Goal: Task Accomplishment & Management: Use online tool/utility

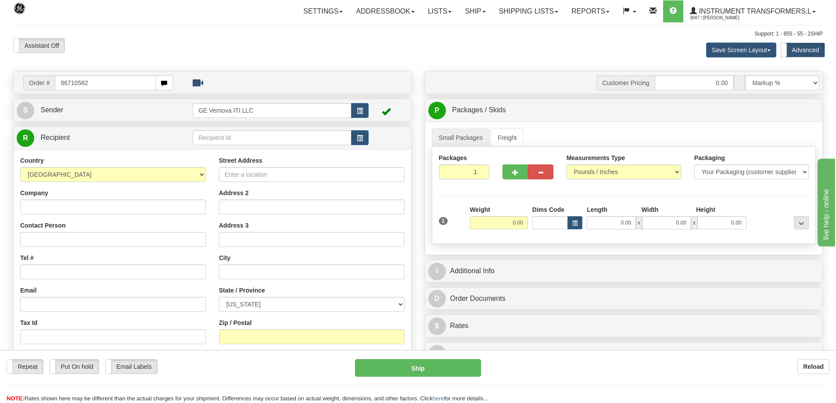
type input "86710582"
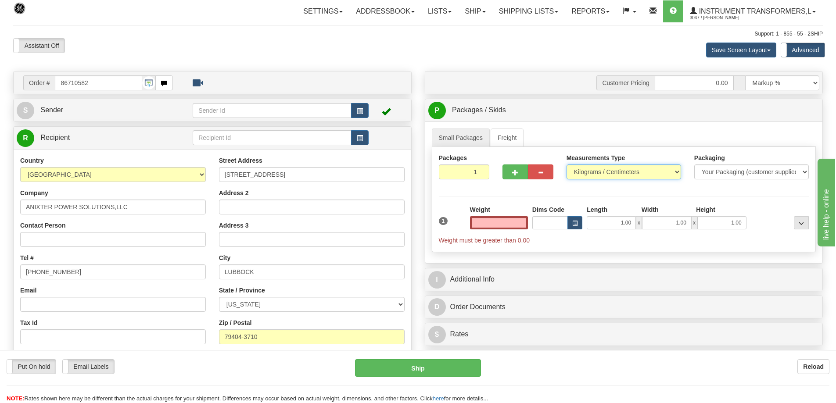
type input "0.00"
drag, startPoint x: 652, startPoint y: 172, endPoint x: 644, endPoint y: 176, distance: 9.0
click at [652, 172] on select "Pounds / Inches Kilograms / Centimeters" at bounding box center [623, 172] width 115 height 15
select select "0"
click at [566, 165] on select "Pounds / Inches Kilograms / Centimeters" at bounding box center [623, 172] width 115 height 15
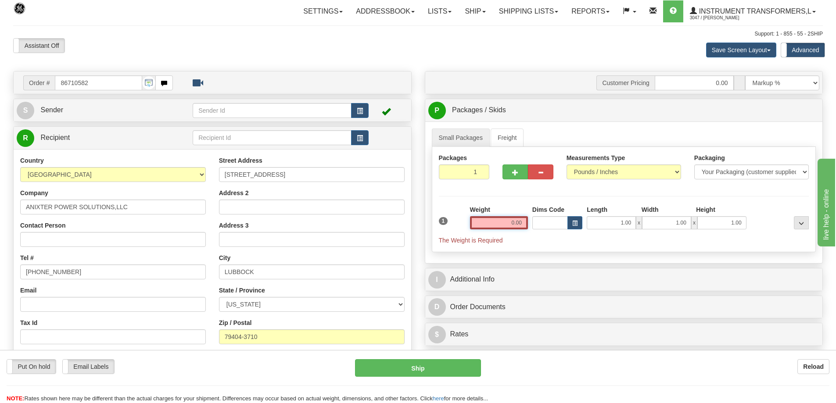
click at [495, 226] on input "0.00" at bounding box center [499, 222] width 58 height 13
click button "Delete" at bounding box center [0, 0] width 0 height 0
type input "85.00"
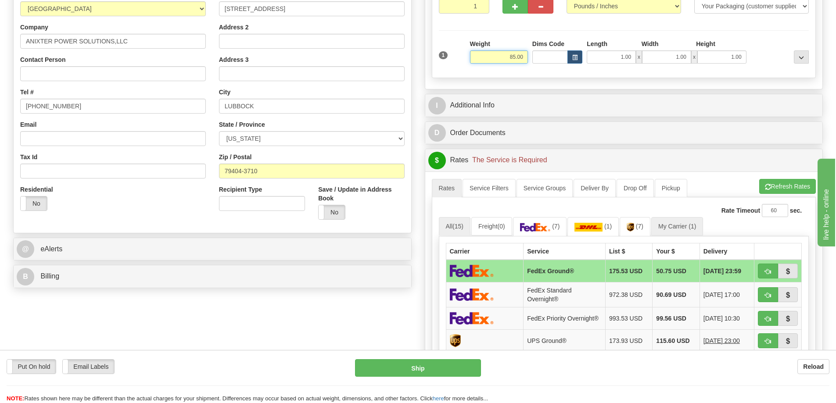
scroll to position [176, 0]
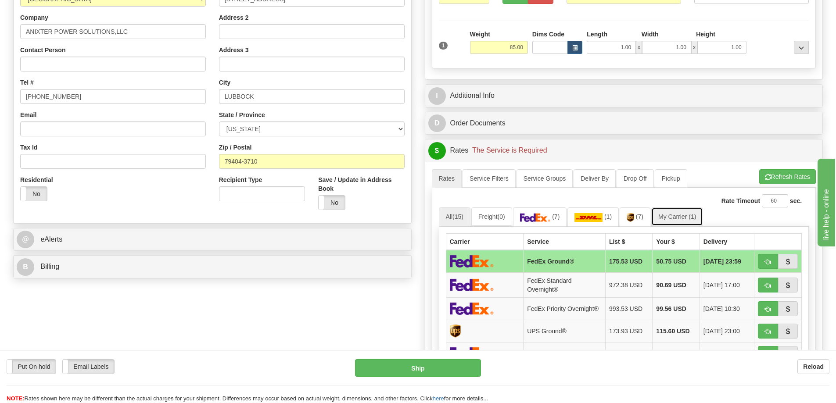
click at [681, 219] on link "My Carrier (1)" at bounding box center [677, 217] width 52 height 18
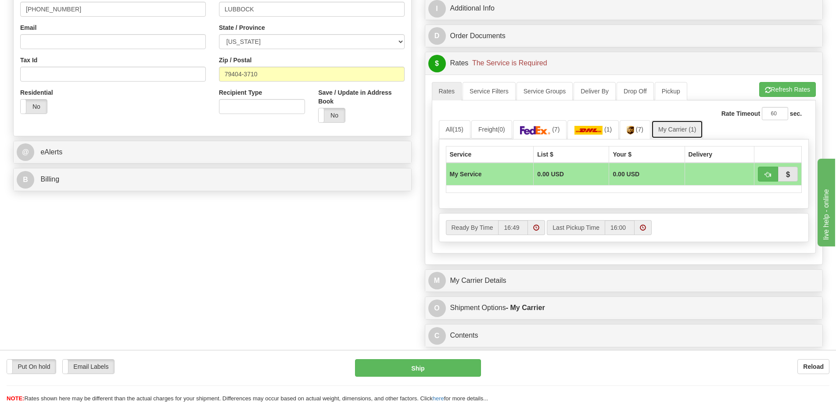
scroll to position [263, 0]
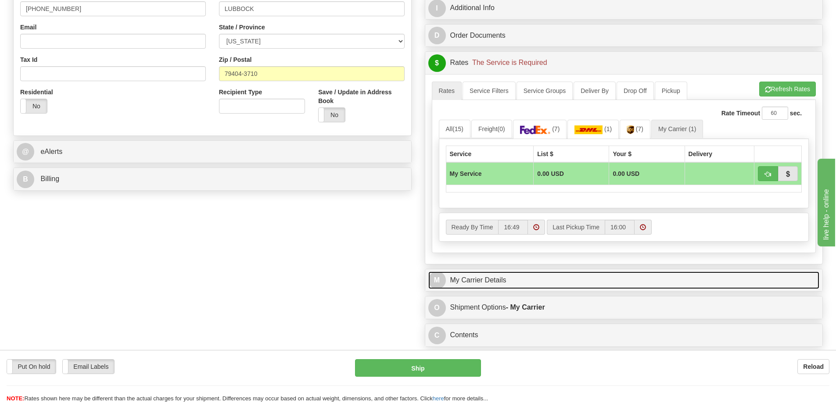
click at [526, 286] on link "M My Carrier Details" at bounding box center [623, 281] width 391 height 18
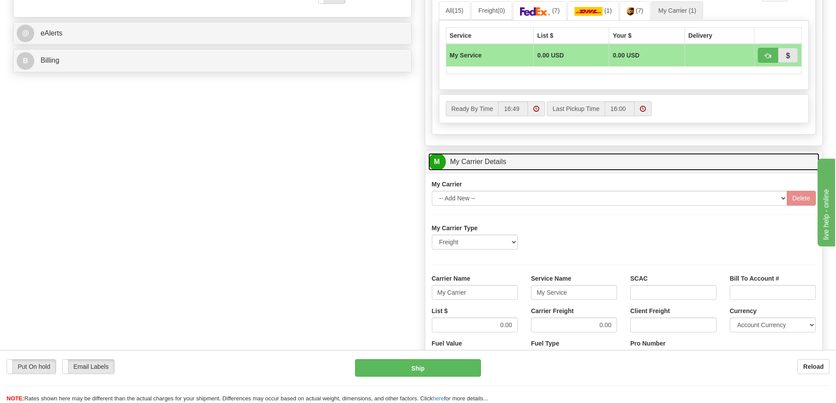
scroll to position [527, 0]
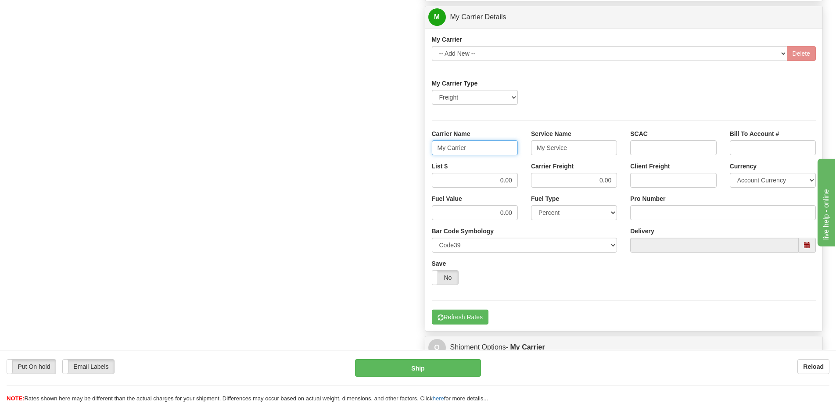
drag, startPoint x: 467, startPoint y: 149, endPoint x: 406, endPoint y: 151, distance: 60.6
drag, startPoint x: 573, startPoint y: 148, endPoint x: 486, endPoint y: 169, distance: 89.1
click at [494, 155] on div "Carrier Name Service Name SCAC Bill To Account #" at bounding box center [624, 145] width 398 height 32
drag, startPoint x: 507, startPoint y: 182, endPoint x: 526, endPoint y: 183, distance: 18.9
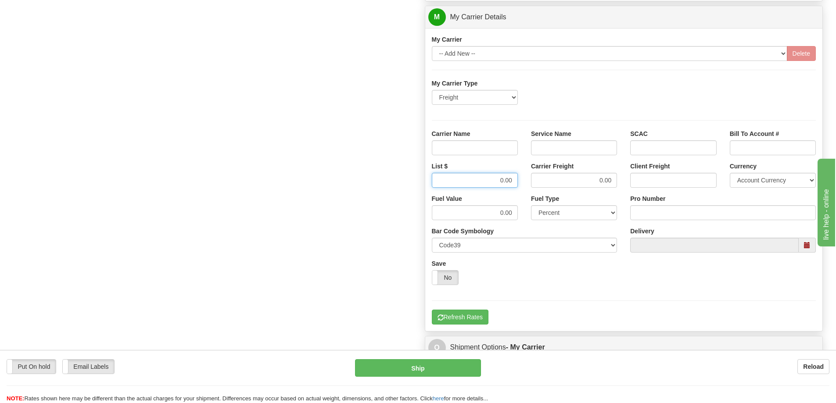
click at [526, 183] on div "List $ 0.00 Carrier Freight 0.00 Client Freight Currency Account Currency ARN A…" at bounding box center [624, 178] width 398 height 32
drag, startPoint x: 579, startPoint y: 180, endPoint x: 646, endPoint y: 184, distance: 66.8
click at [646, 184] on div "List $ Carrier Freight 0.00 Client Freight Currency Account Currency ARN AWG AU…" at bounding box center [624, 178] width 398 height 32
click at [574, 152] on input "Service Name" at bounding box center [574, 147] width 86 height 15
type input "LTL"
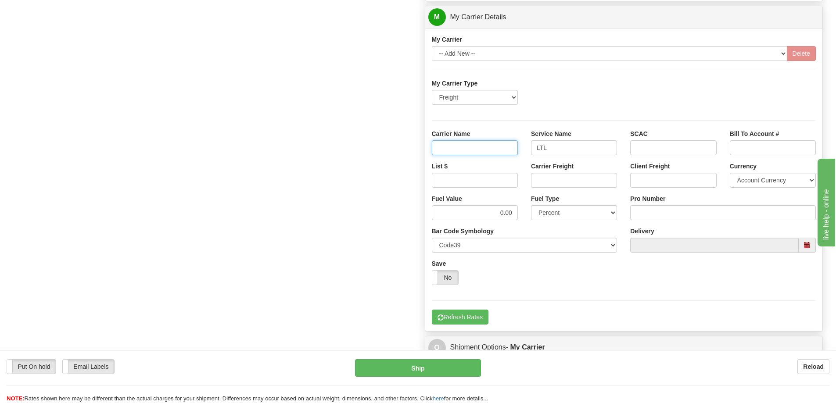
drag, startPoint x: 486, startPoint y: 148, endPoint x: 486, endPoint y: 156, distance: 7.9
click at [486, 148] on input "Carrier Name" at bounding box center [475, 147] width 86 height 15
type input "AVR"
click at [485, 181] on input "List $" at bounding box center [475, 180] width 86 height 15
type input "300"
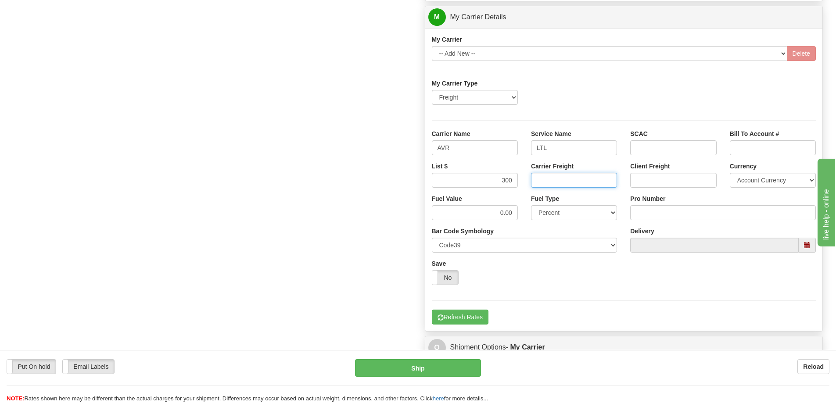
click at [558, 180] on input "Carrier Freight" at bounding box center [574, 180] width 86 height 15
type input "300"
click at [643, 211] on input "Pro Number" at bounding box center [723, 212] width 186 height 15
type input "0760161605"
click button "Delete" at bounding box center [0, 0] width 0 height 0
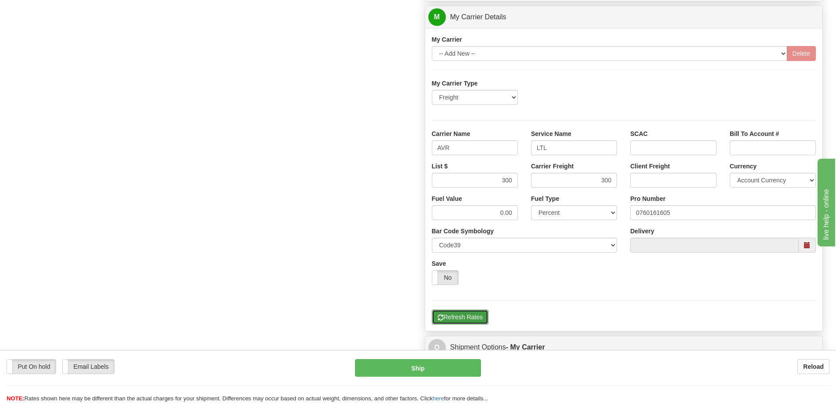
click at [467, 315] on button "Refresh Rates" at bounding box center [460, 317] width 57 height 15
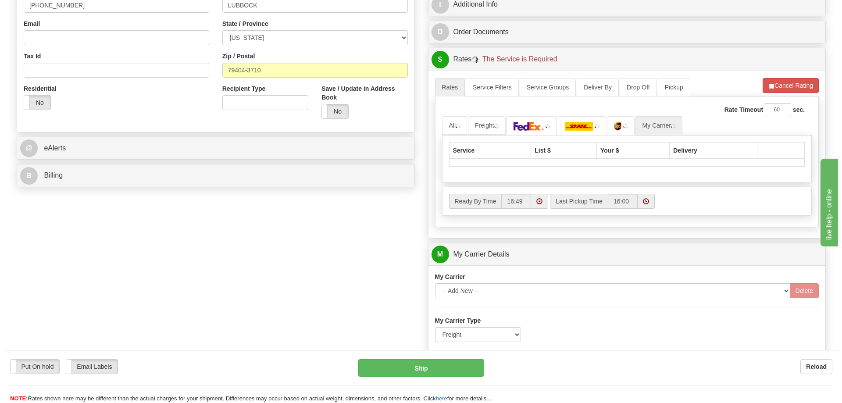
scroll to position [263, 0]
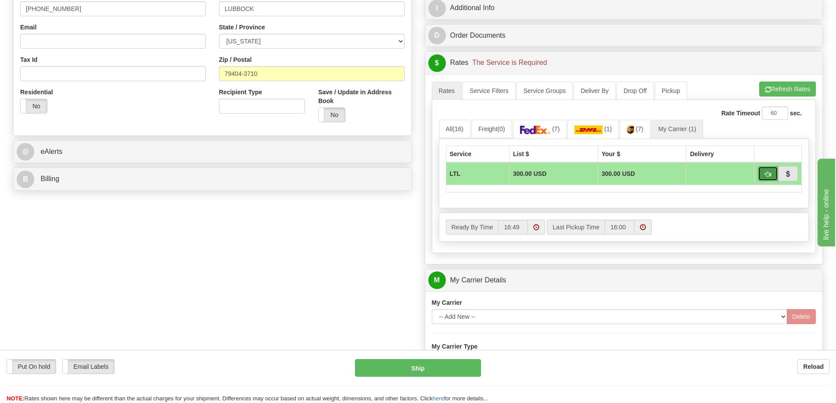
click at [765, 172] on span "button" at bounding box center [768, 175] width 6 height 6
type input "00"
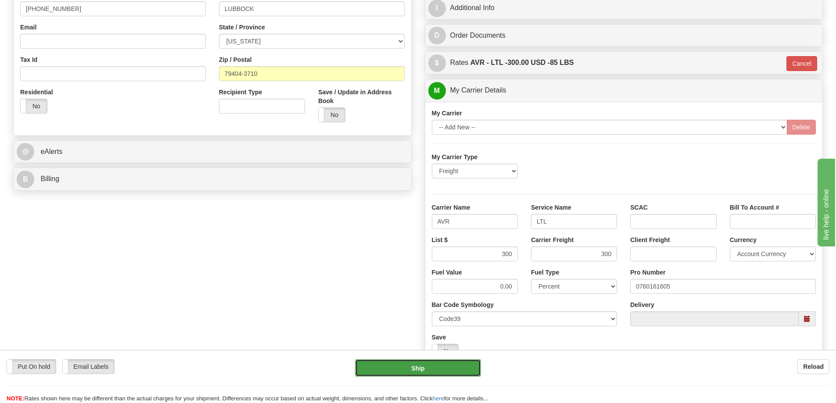
click at [453, 367] on button "Ship" at bounding box center [418, 368] width 126 height 18
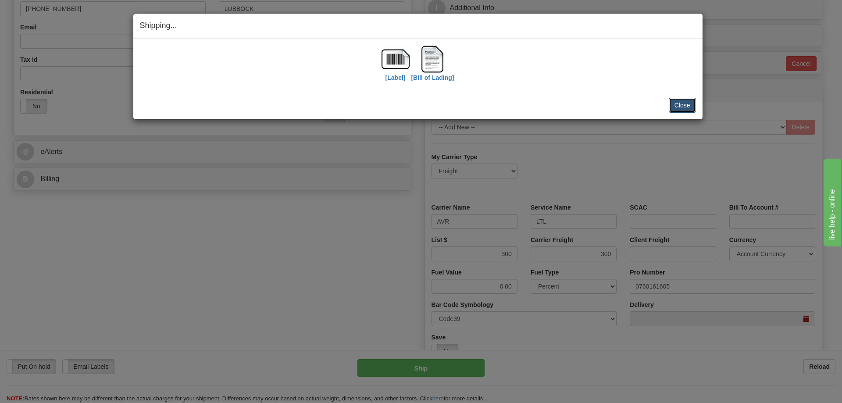
click at [681, 107] on button "Close" at bounding box center [682, 105] width 27 height 15
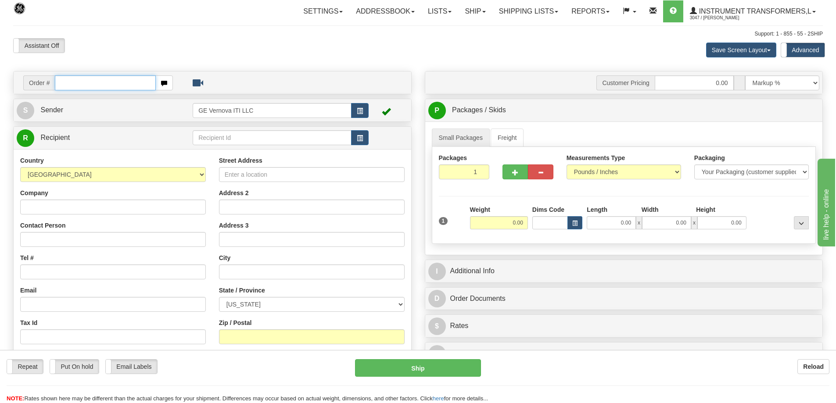
click at [64, 84] on input "text" at bounding box center [105, 82] width 101 height 15
type input "86710483"
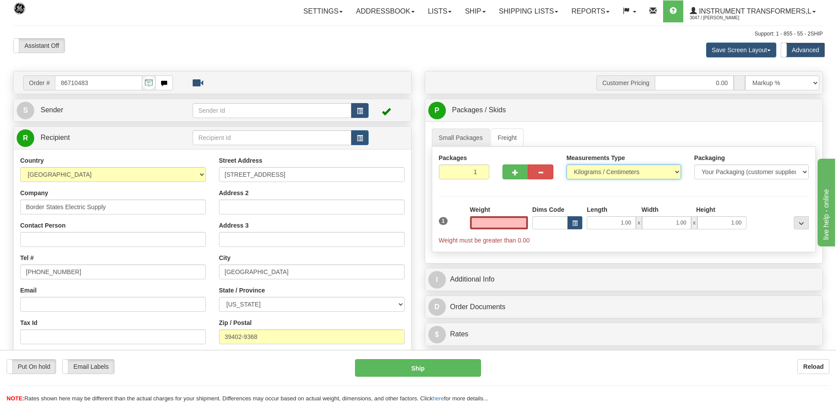
type input "0.00"
click at [601, 167] on select "Pounds / Inches Kilograms / Centimeters" at bounding box center [623, 172] width 115 height 15
select select "0"
click at [566, 165] on select "Pounds / Inches Kilograms / Centimeters" at bounding box center [623, 172] width 115 height 15
click at [495, 225] on input "0.00" at bounding box center [499, 222] width 58 height 13
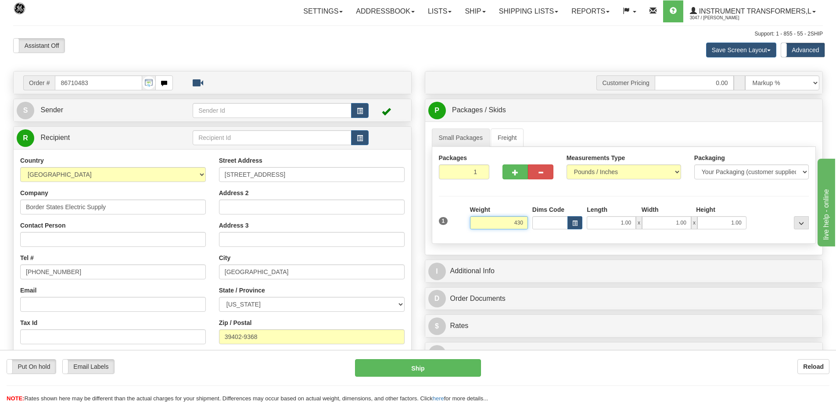
click button "Delete" at bounding box center [0, 0] width 0 height 0
type input "430.00"
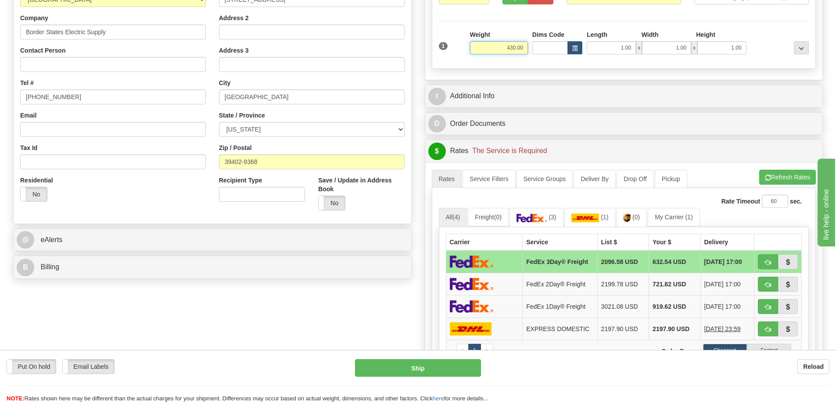
scroll to position [176, 0]
click at [677, 220] on link "My Carrier (1)" at bounding box center [674, 217] width 52 height 18
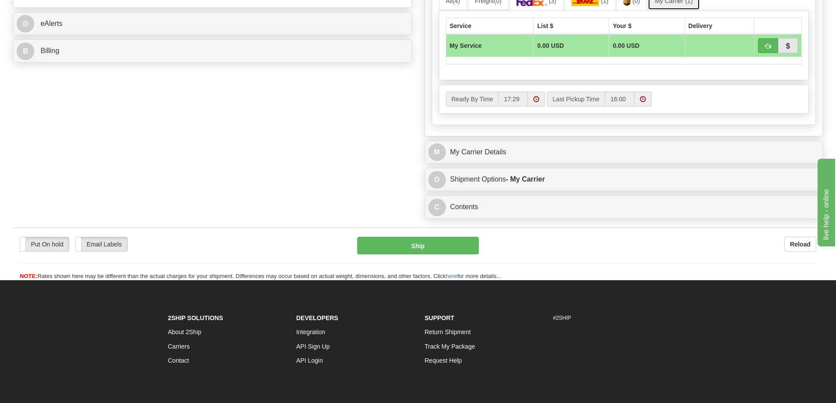
scroll to position [395, 0]
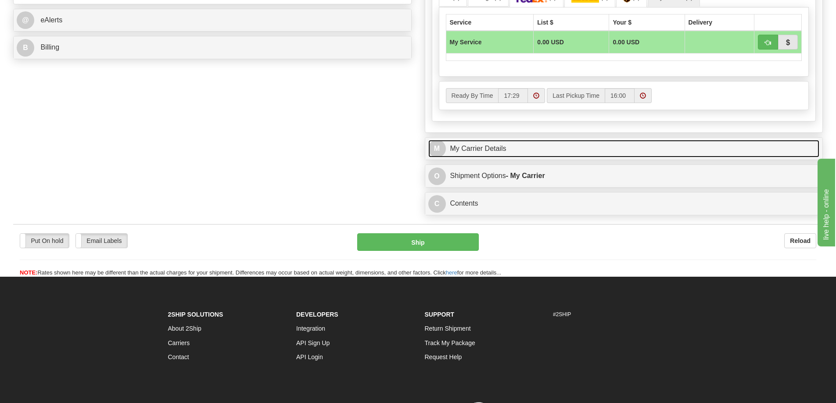
click at [533, 142] on link "M My Carrier Details" at bounding box center [623, 149] width 391 height 18
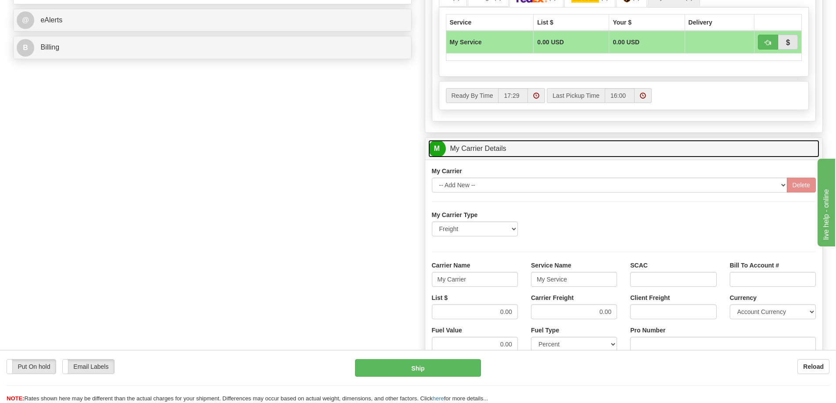
scroll to position [483, 0]
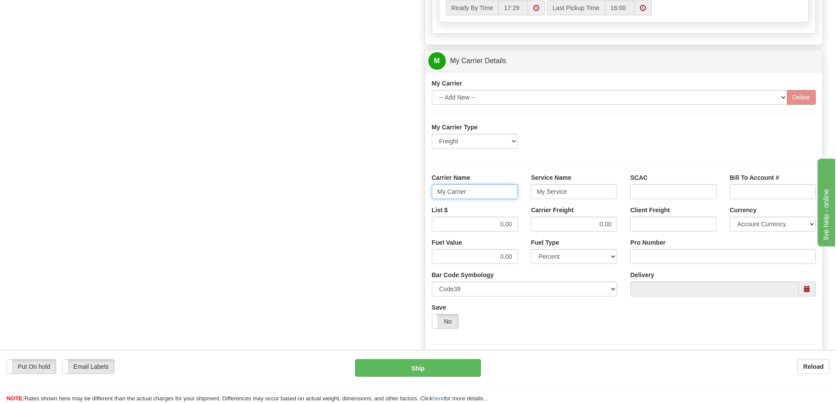
drag, startPoint x: 485, startPoint y: 194, endPoint x: 434, endPoint y: 204, distance: 51.4
click at [434, 204] on div "Carrier Name My Carrier" at bounding box center [474, 189] width 99 height 32
drag, startPoint x: 570, startPoint y: 191, endPoint x: 532, endPoint y: 195, distance: 38.3
click at [532, 194] on input "Service Name" at bounding box center [574, 191] width 86 height 15
drag, startPoint x: 494, startPoint y: 227, endPoint x: 522, endPoint y: 217, distance: 29.8
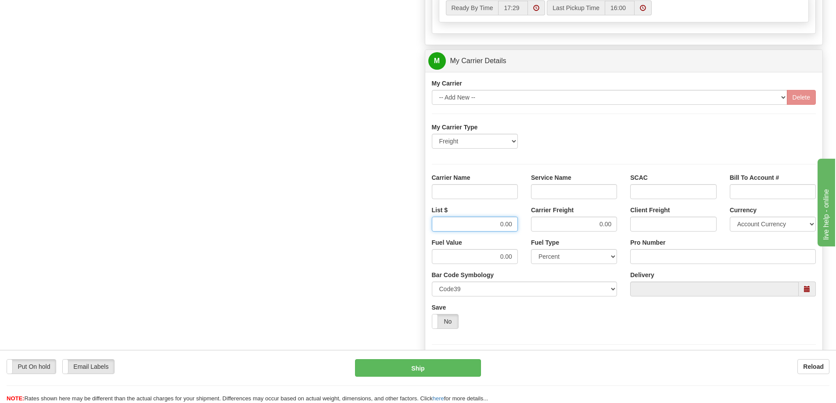
click at [522, 217] on div "List $ 0.00" at bounding box center [474, 222] width 99 height 32
drag, startPoint x: 595, startPoint y: 225, endPoint x: 617, endPoint y: 225, distance: 22.4
click at [617, 225] on input "0.00" at bounding box center [574, 224] width 86 height 15
type input "320"
click at [470, 226] on input "List $" at bounding box center [475, 224] width 86 height 15
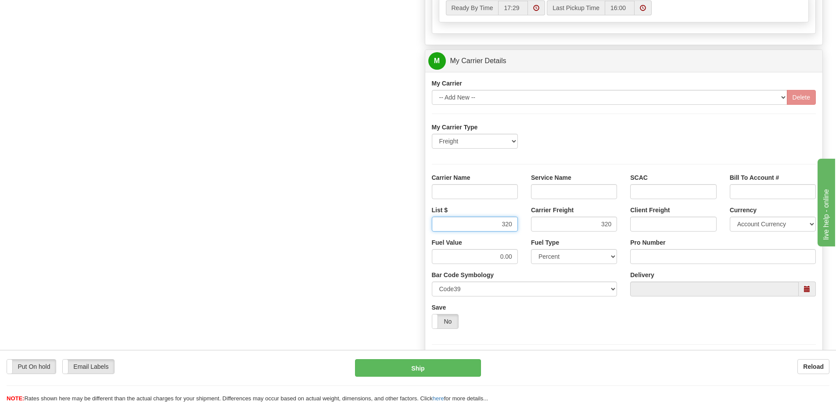
type input "320"
drag, startPoint x: 475, startPoint y: 186, endPoint x: 476, endPoint y: 191, distance: 4.7
click at [475, 186] on input "Carrier Name" at bounding box center [475, 191] width 86 height 15
type input "AVR"
drag, startPoint x: 552, startPoint y: 191, endPoint x: 563, endPoint y: 199, distance: 13.6
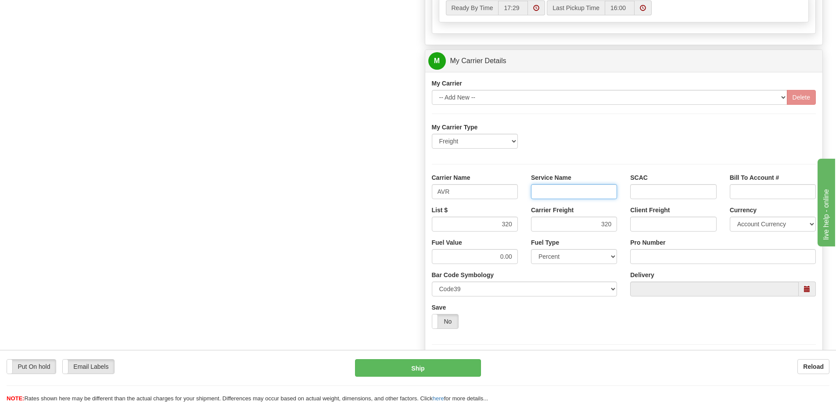
click at [552, 191] on input "Service Name" at bounding box center [574, 191] width 86 height 15
click at [653, 251] on input "Pro Number" at bounding box center [723, 256] width 186 height 15
click at [592, 190] on input "Service Name" at bounding box center [574, 191] width 86 height 15
type input "LTL"
click at [667, 264] on input "Pro Number" at bounding box center [723, 256] width 186 height 15
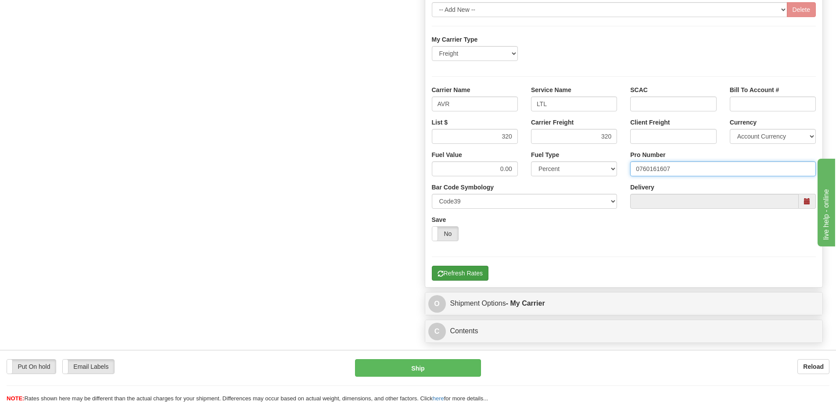
type input "0760161607"
click at [479, 276] on button "Refresh Rates" at bounding box center [460, 273] width 57 height 15
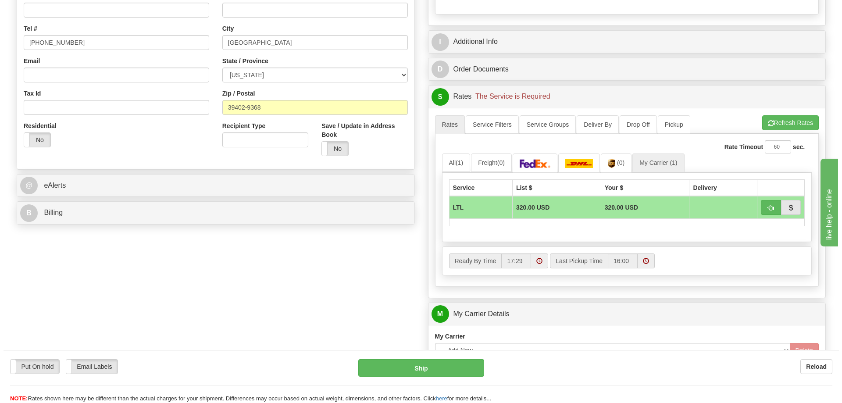
scroll to position [241, 0]
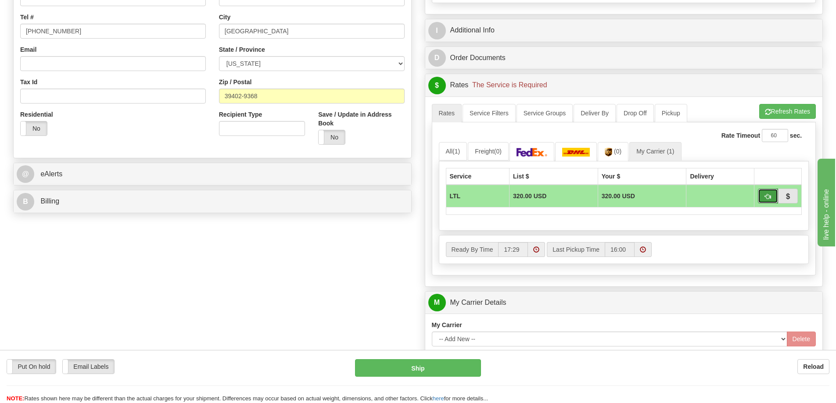
click at [763, 197] on button "button" at bounding box center [768, 196] width 20 height 15
type input "00"
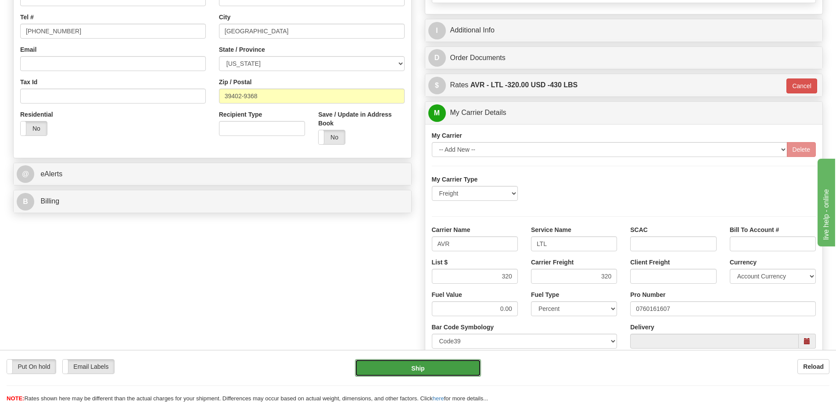
click at [400, 366] on button "Ship" at bounding box center [418, 368] width 126 height 18
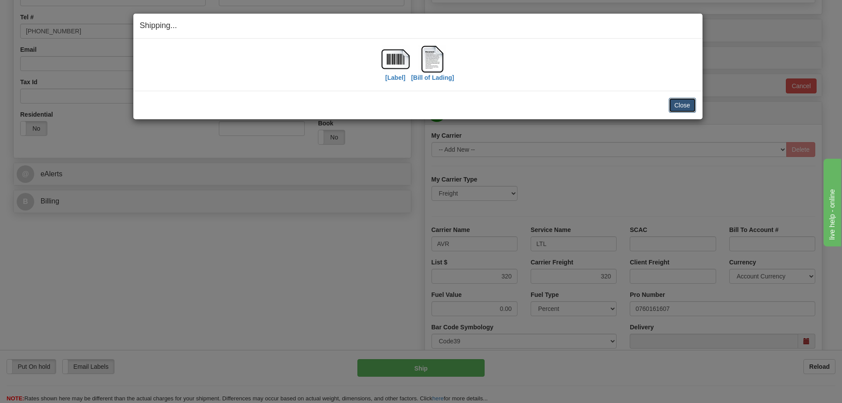
click at [680, 110] on button "Close" at bounding box center [682, 105] width 27 height 15
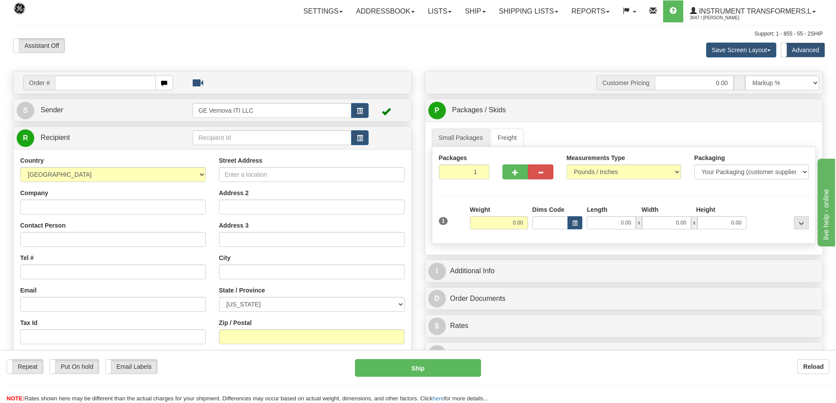
click at [105, 88] on input "text" at bounding box center [105, 82] width 101 height 15
type input "86710431"
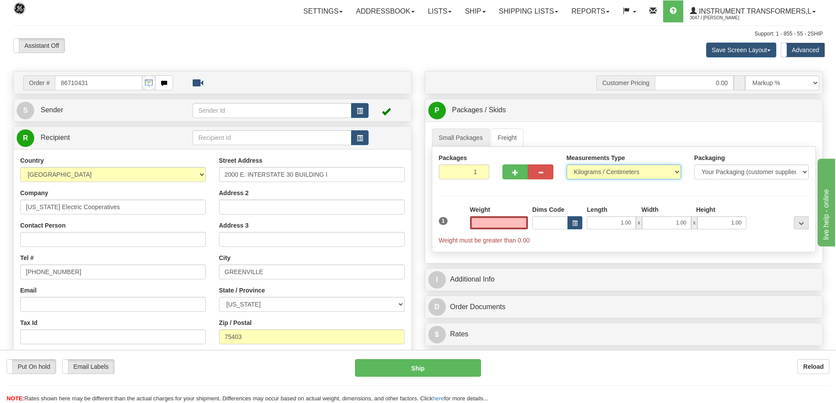
type input "0.00"
click at [602, 172] on select "Pounds / Inches Kilograms / Centimeters" at bounding box center [623, 172] width 115 height 15
select select "0"
click at [566, 165] on select "Pounds / Inches Kilograms / Centimeters" at bounding box center [623, 172] width 115 height 15
click at [476, 226] on input "0.00" at bounding box center [499, 222] width 58 height 13
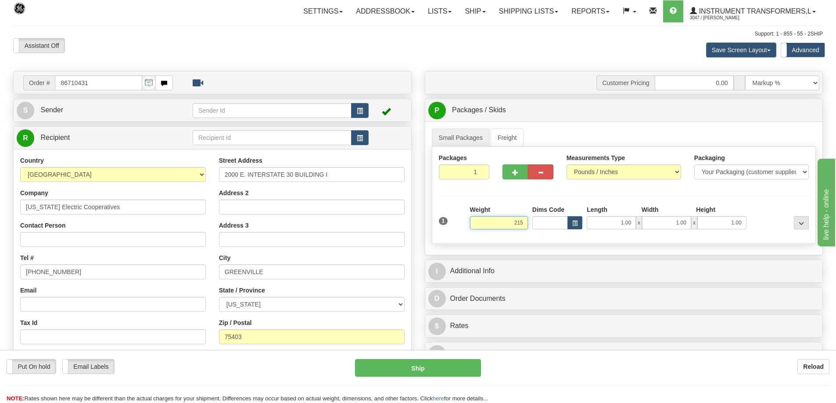
click button "Delete" at bounding box center [0, 0] width 0 height 0
type input "215.00"
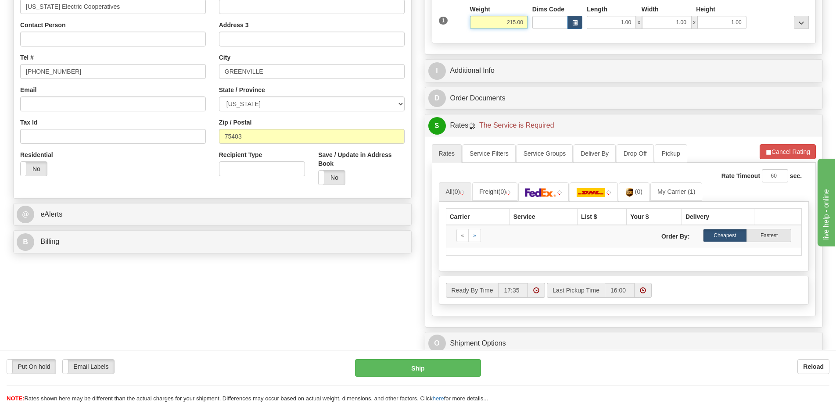
scroll to position [219, 0]
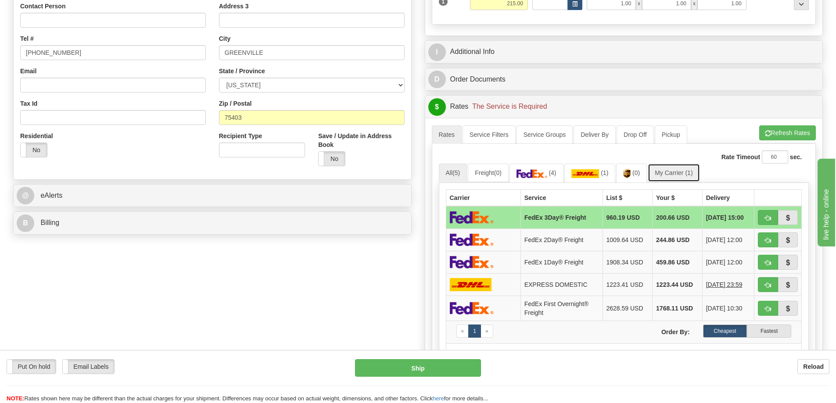
click at [669, 177] on link "My Carrier (1)" at bounding box center [674, 173] width 52 height 18
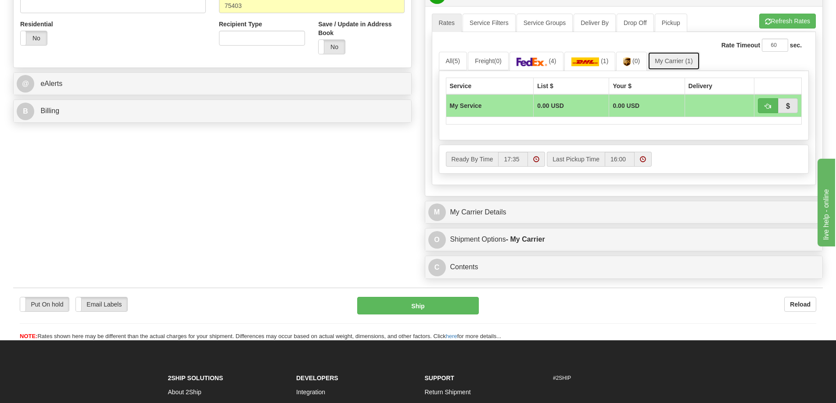
scroll to position [351, 0]
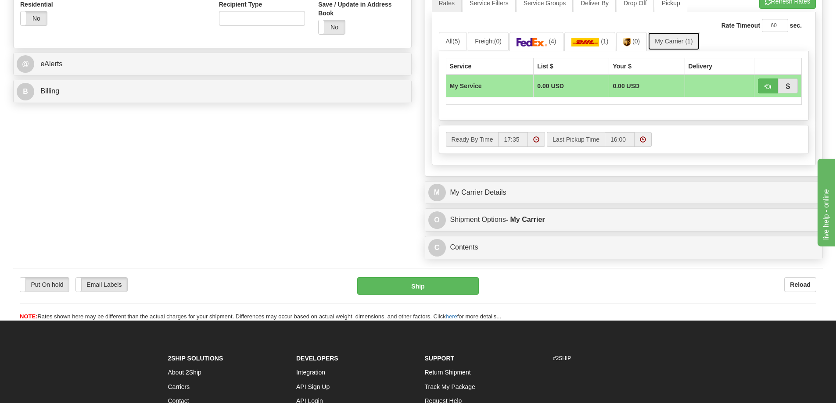
click at [682, 42] on link "My Carrier (1)" at bounding box center [674, 41] width 52 height 18
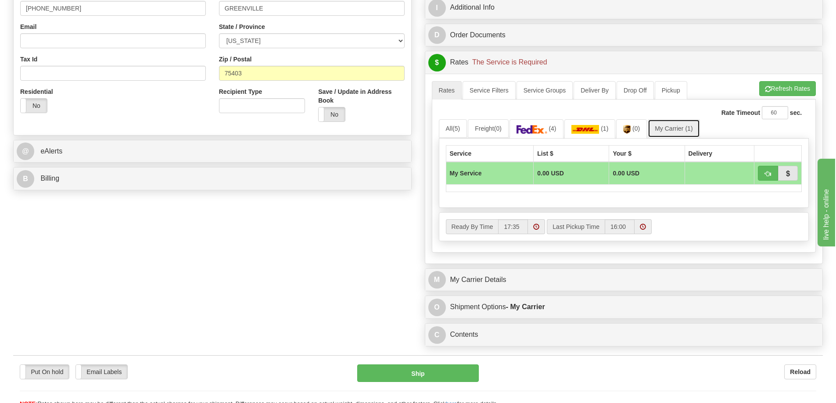
scroll to position [263, 0]
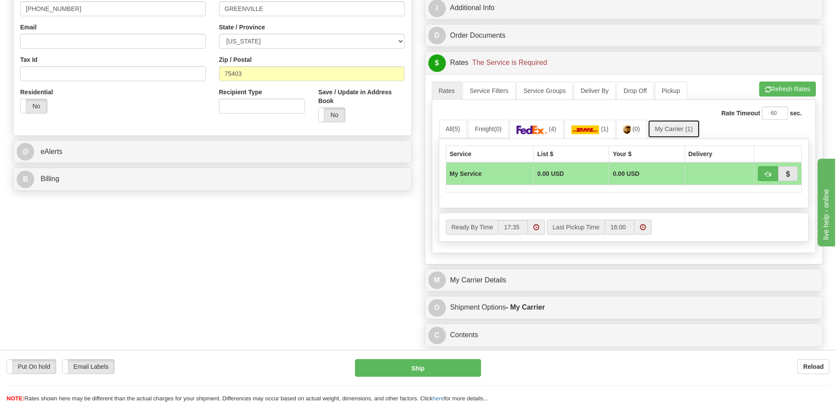
click at [677, 129] on link "My Carrier (1)" at bounding box center [674, 129] width 52 height 18
click at [671, 132] on link "My Carrier (1)" at bounding box center [674, 129] width 52 height 18
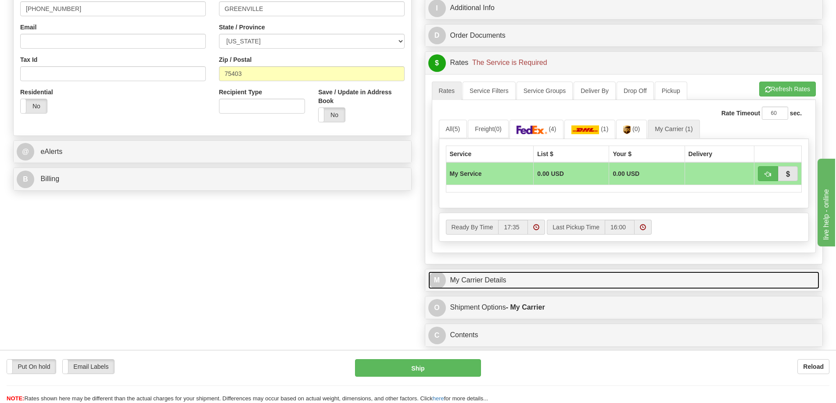
click at [507, 287] on link "M My Carrier Details" at bounding box center [623, 281] width 391 height 18
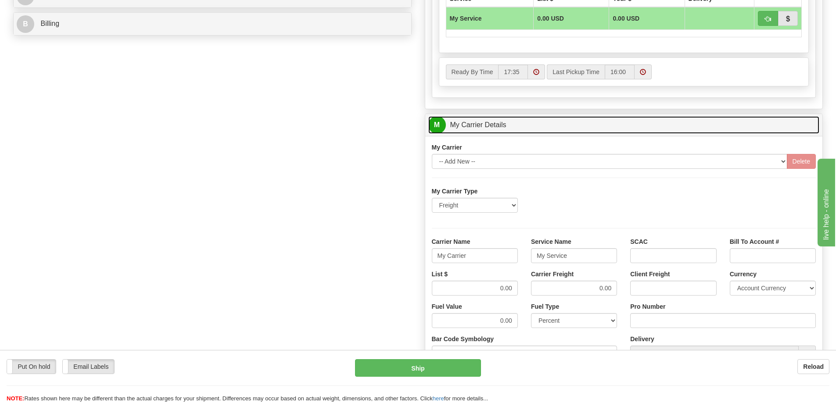
scroll to position [439, 0]
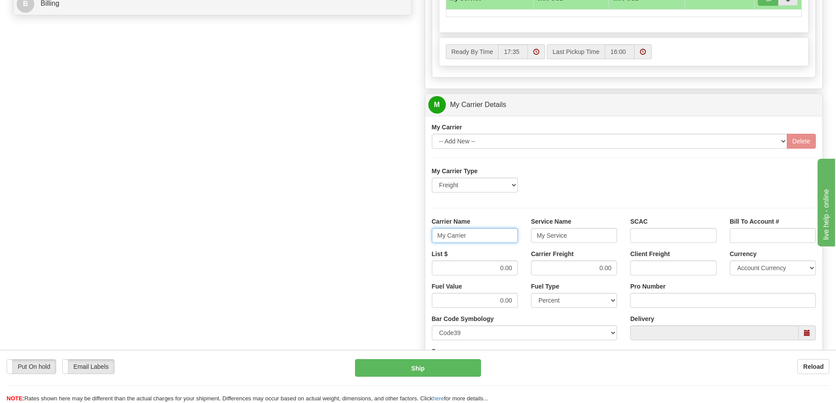
drag, startPoint x: 474, startPoint y: 240, endPoint x: 383, endPoint y: 260, distance: 92.9
click at [383, 260] on div "Order # 86710431 S Sender" at bounding box center [418, 55] width 823 height 847
drag, startPoint x: 575, startPoint y: 236, endPoint x: 500, endPoint y: 249, distance: 75.7
click at [500, 249] on div "Carrier Name Service Name My Service SCAC Bill To Account #" at bounding box center [624, 233] width 398 height 32
drag, startPoint x: 505, startPoint y: 269, endPoint x: 528, endPoint y: 269, distance: 22.4
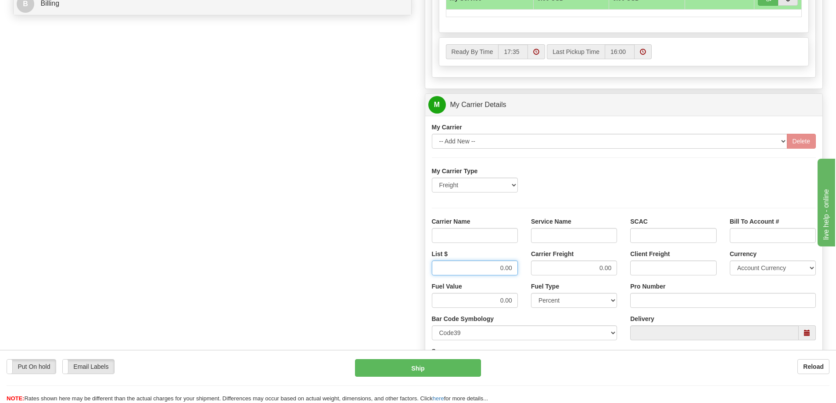
click at [528, 269] on div "List $ 0.00 Carrier Freight 0.00 Client Freight Currency Account Currency ARN A…" at bounding box center [624, 266] width 398 height 32
drag, startPoint x: 579, startPoint y: 272, endPoint x: 622, endPoint y: 272, distance: 43.0
click at [622, 272] on div "Carrier Freight 0.00" at bounding box center [573, 266] width 99 height 32
click at [588, 241] on input "Service Name" at bounding box center [574, 235] width 86 height 15
type input "LTL"
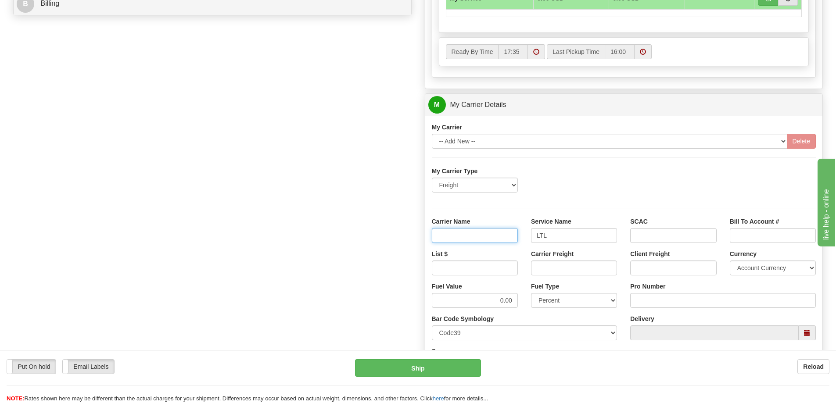
drag, startPoint x: 485, startPoint y: 235, endPoint x: 485, endPoint y: 243, distance: 7.5
click at [485, 235] on input "Carrier Name" at bounding box center [475, 235] width 86 height 15
type input "AVR"
click at [478, 265] on input "List $" at bounding box center [475, 268] width 86 height 15
type input "300"
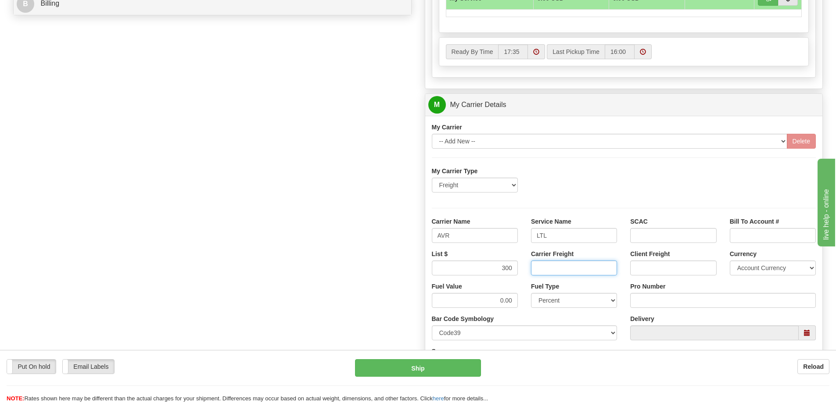
click at [568, 271] on input "Carrier Freight" at bounding box center [574, 268] width 86 height 15
type input "300"
click at [648, 298] on input "Pro Number" at bounding box center [723, 300] width 186 height 15
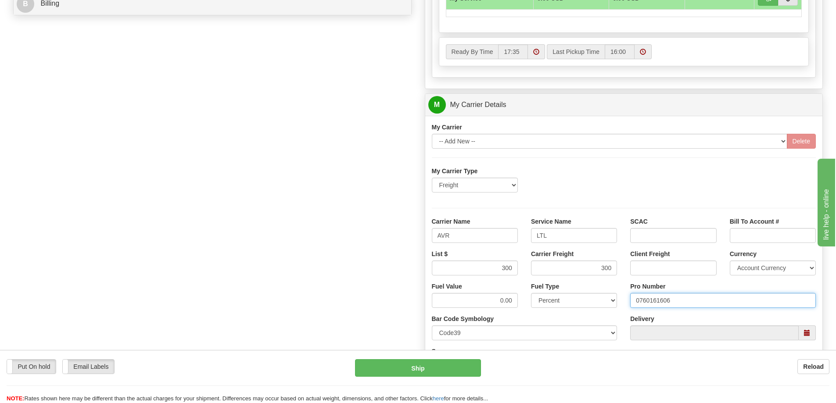
type input "0760161606"
click button "Delete" at bounding box center [0, 0] width 0 height 0
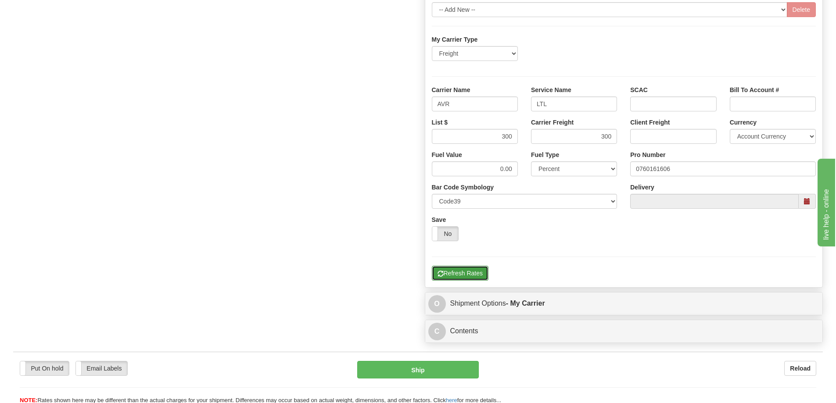
click at [471, 276] on button "Refresh Rates" at bounding box center [460, 273] width 57 height 15
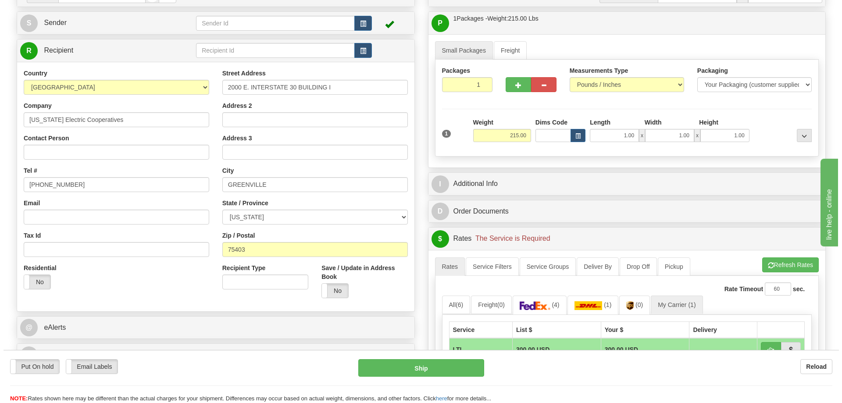
scroll to position [219, 0]
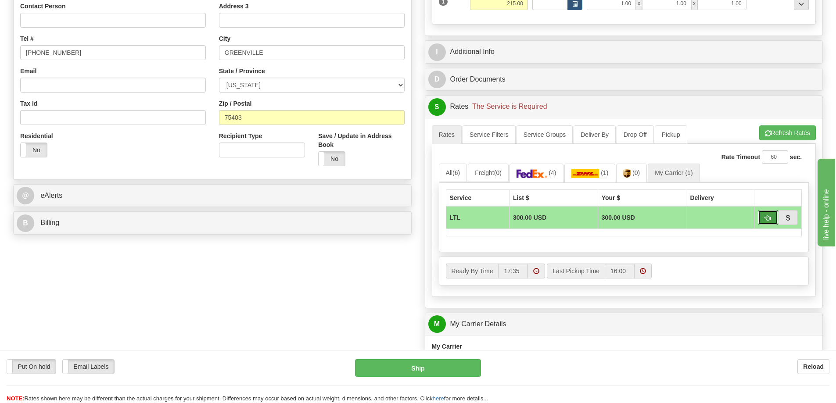
click at [767, 222] on button "button" at bounding box center [768, 217] width 20 height 15
type input "00"
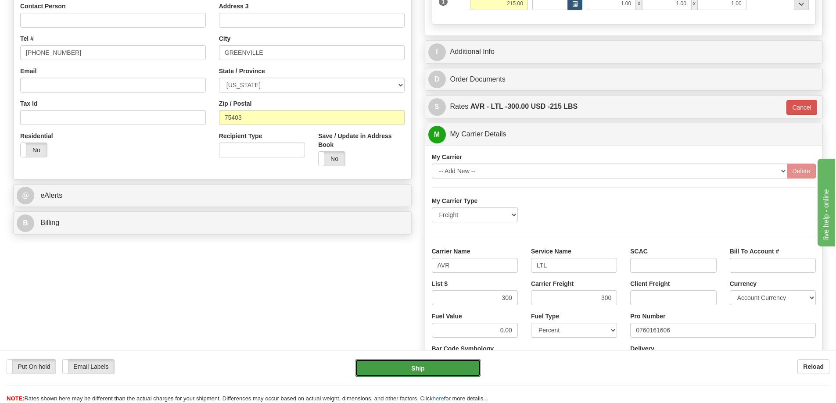
click at [439, 368] on button "Ship" at bounding box center [418, 368] width 126 height 18
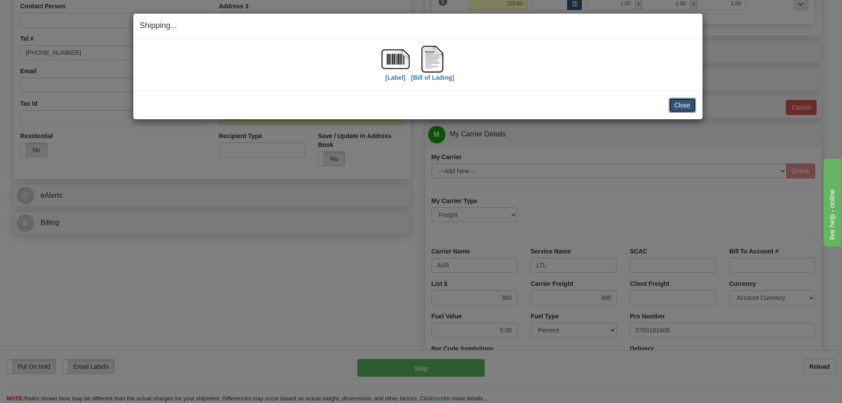
click at [691, 108] on button "Close" at bounding box center [682, 105] width 27 height 15
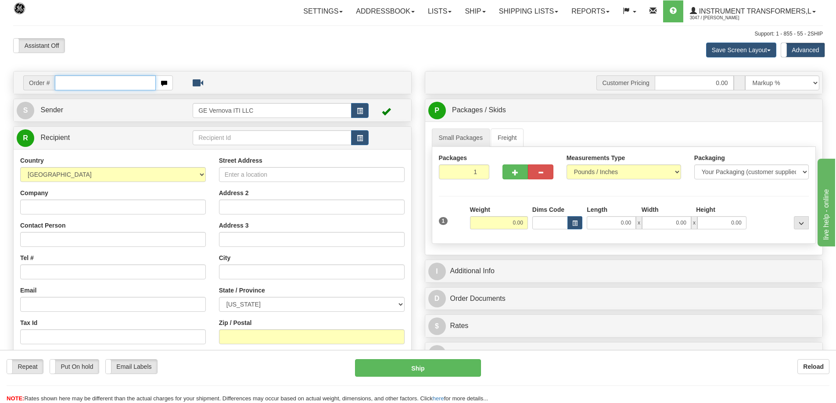
click at [75, 82] on input "text" at bounding box center [105, 82] width 101 height 15
type input "86710710"
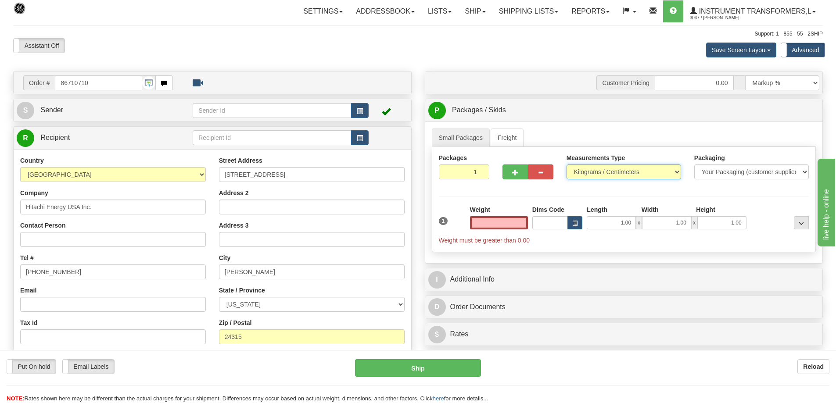
type input "0.00"
drag, startPoint x: 578, startPoint y: 172, endPoint x: 582, endPoint y: 176, distance: 5.3
click at [578, 172] on select "Pounds / Inches Kilograms / Centimeters" at bounding box center [623, 172] width 115 height 15
select select "0"
click at [566, 165] on select "Pounds / Inches Kilograms / Centimeters" at bounding box center [623, 172] width 115 height 15
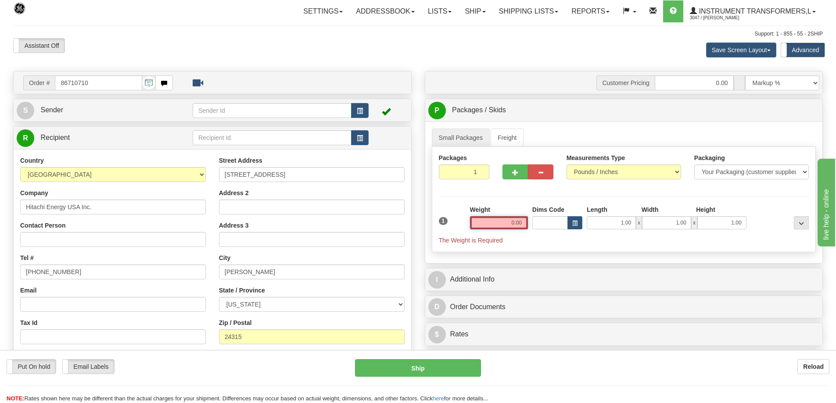
click at [505, 221] on input "0.00" at bounding box center [499, 222] width 58 height 13
click button "Delete" at bounding box center [0, 0] width 0 height 0
type input "288.00"
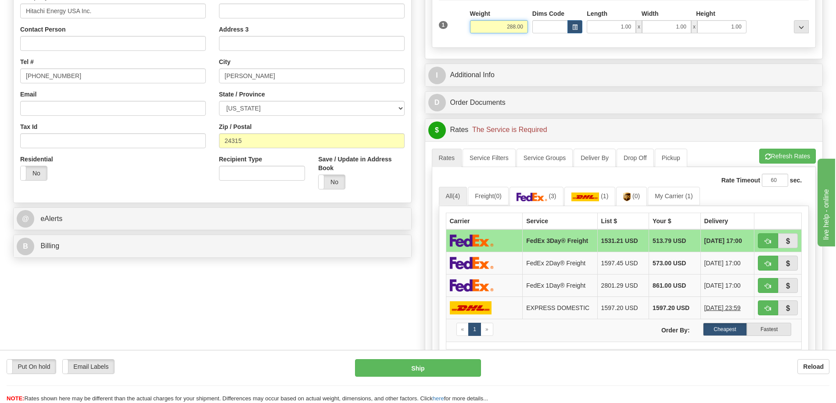
scroll to position [88, 0]
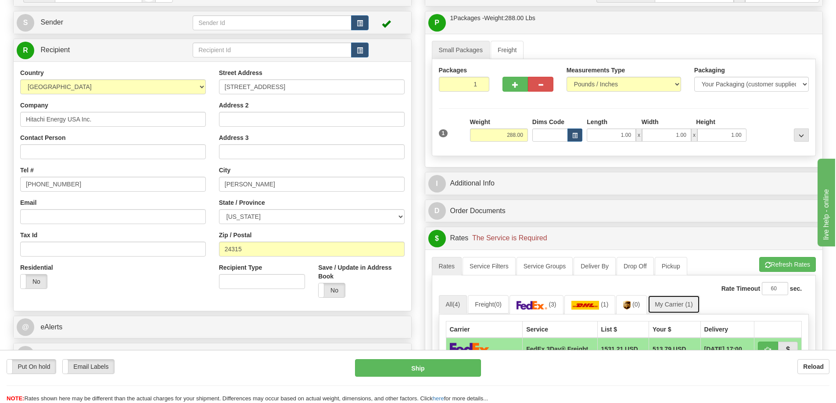
click at [680, 302] on link "My Carrier (1)" at bounding box center [674, 304] width 52 height 18
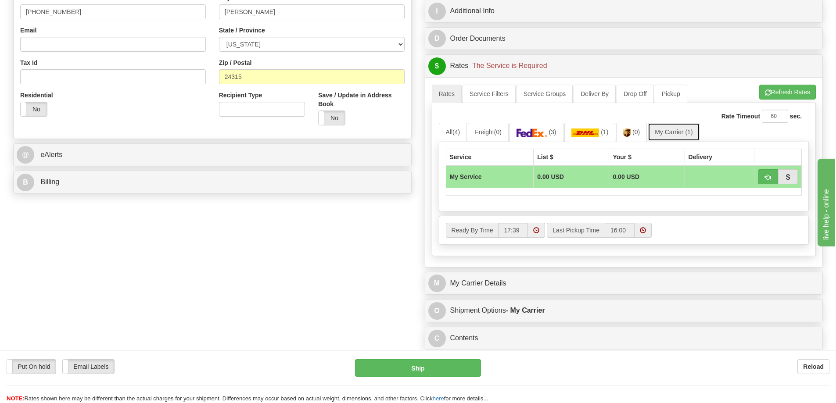
scroll to position [263, 0]
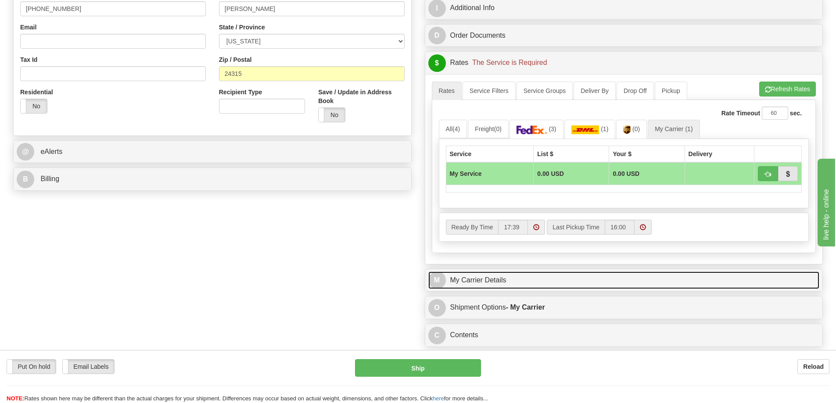
click at [557, 276] on link "M My Carrier Details" at bounding box center [623, 281] width 391 height 18
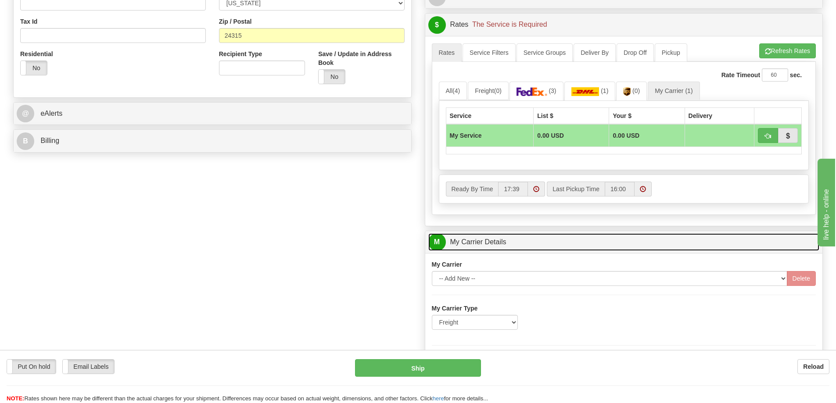
scroll to position [395, 0]
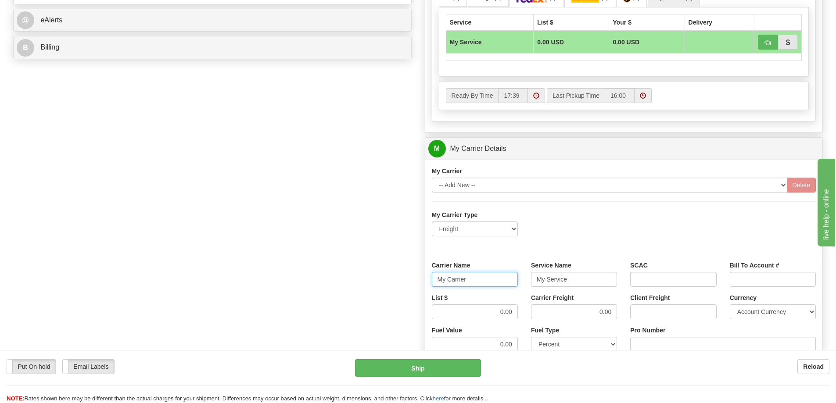
drag, startPoint x: 468, startPoint y: 276, endPoint x: 433, endPoint y: 284, distance: 36.0
click at [433, 284] on input "My Carrier" at bounding box center [475, 279] width 86 height 15
drag, startPoint x: 570, startPoint y: 283, endPoint x: 515, endPoint y: 276, distance: 55.2
click at [515, 276] on div "Carrier Name Service Name My Service SCAC Bill To Account #" at bounding box center [624, 277] width 398 height 32
drag, startPoint x: 598, startPoint y: 309, endPoint x: 624, endPoint y: 308, distance: 26.8
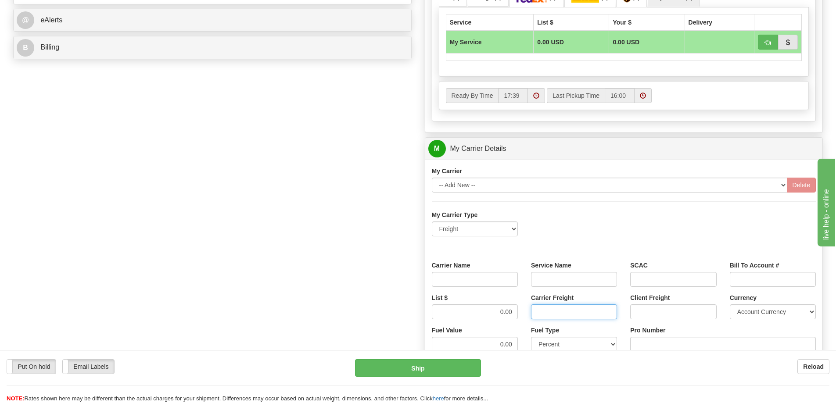
click at [624, 308] on div "List $ 0.00 Carrier Freight Client Freight Currency Account Currency ARN AWG AU…" at bounding box center [624, 310] width 398 height 32
drag, startPoint x: 492, startPoint y: 310, endPoint x: 526, endPoint y: 316, distance: 34.3
click at [526, 316] on div "List $ 0.00 Carrier Freight Client Freight Currency Account Currency ARN AWG AU…" at bounding box center [624, 310] width 398 height 32
type input "300"
click at [604, 314] on input "Carrier Freight" at bounding box center [574, 311] width 86 height 15
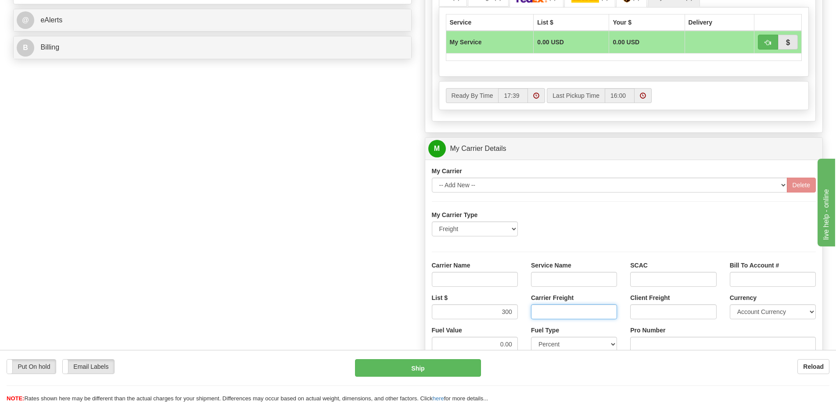
click at [604, 315] on input "Carrier Freight" at bounding box center [574, 311] width 86 height 15
type input "300"
click at [589, 279] on input "Service Name" at bounding box center [574, 279] width 86 height 15
drag, startPoint x: 538, startPoint y: 279, endPoint x: 543, endPoint y: 279, distance: 5.3
click at [538, 279] on input "Service Name" at bounding box center [574, 279] width 86 height 15
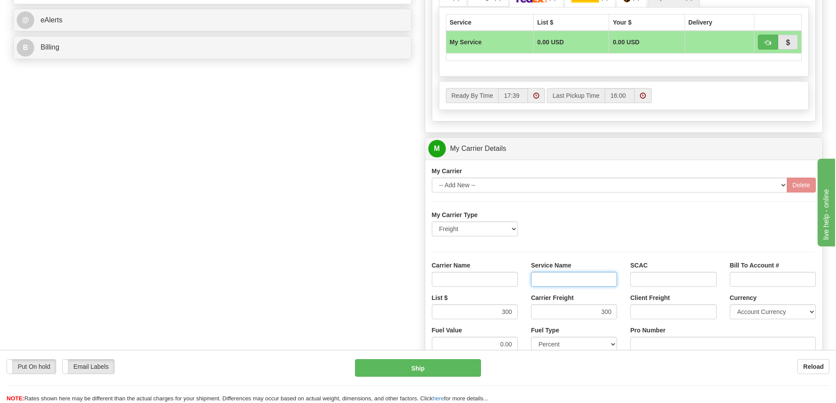
type input "LTL"
drag, startPoint x: 510, startPoint y: 278, endPoint x: 511, endPoint y: 286, distance: 7.5
click at [510, 278] on input "Carrier Name" at bounding box center [475, 279] width 86 height 15
type input "AVR"
click at [672, 341] on input "Pro Number" at bounding box center [723, 344] width 186 height 15
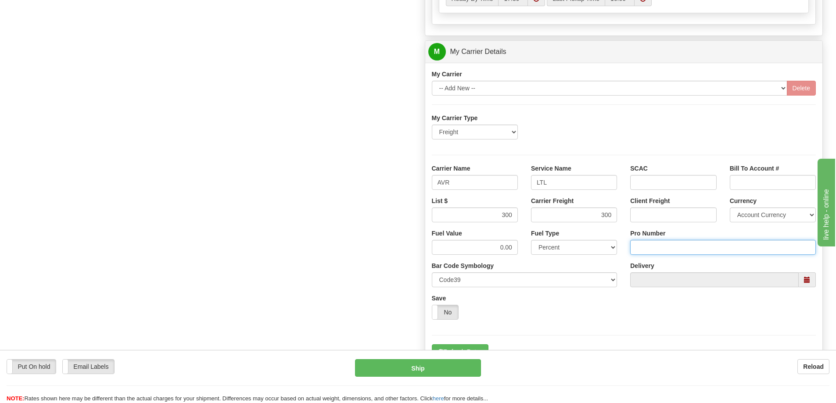
scroll to position [527, 0]
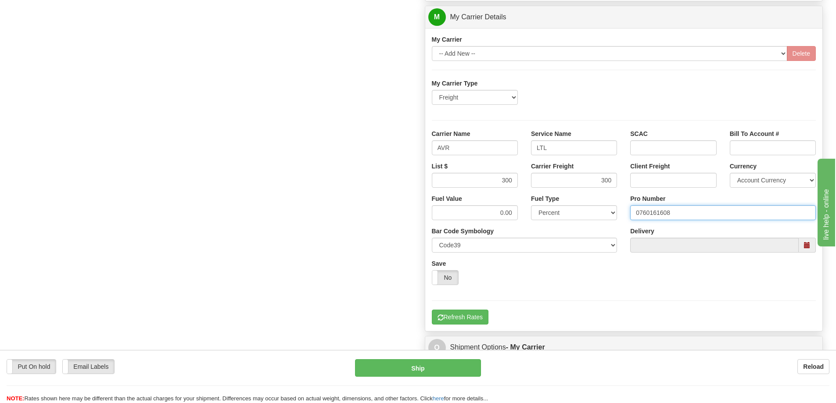
type input "0760161608"
click button "Delete" at bounding box center [0, 0] width 0 height 0
click at [466, 319] on button "Refresh Rates" at bounding box center [460, 317] width 57 height 15
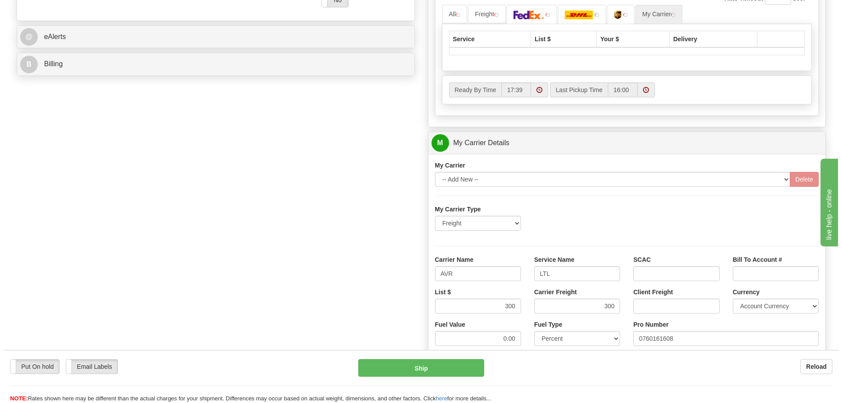
scroll to position [307, 0]
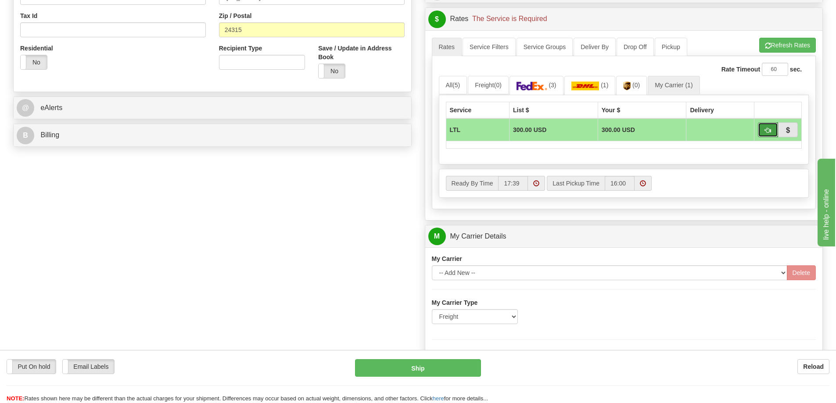
click at [765, 133] on span "button" at bounding box center [768, 131] width 6 height 6
type input "00"
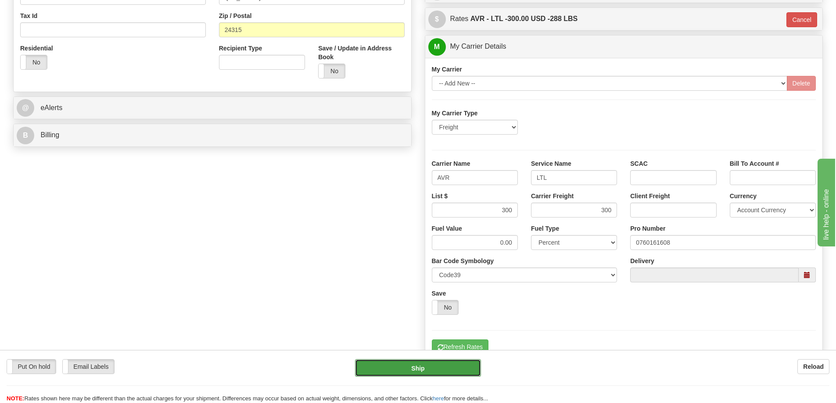
click at [438, 374] on button "Ship" at bounding box center [418, 368] width 126 height 18
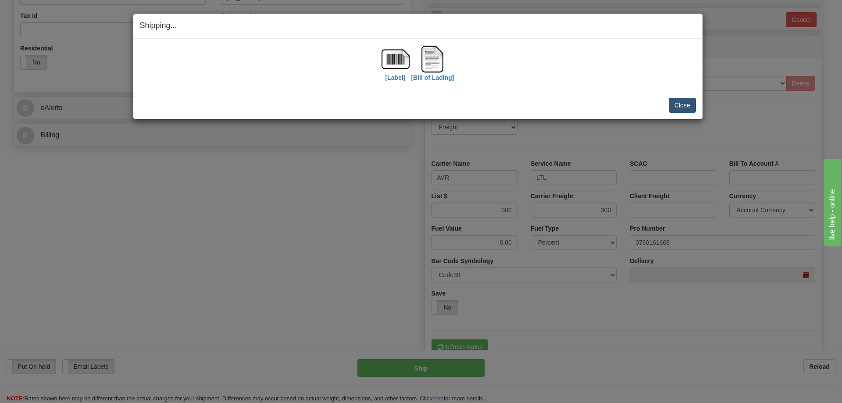
drag, startPoint x: 697, startPoint y: 107, endPoint x: 692, endPoint y: 108, distance: 4.9
click at [692, 108] on div "Close Cancel Cancel Shipment and Quit Pickup Quit Pickup ONLY" at bounding box center [418, 105] width 570 height 29
click at [692, 108] on button "Close" at bounding box center [682, 105] width 27 height 15
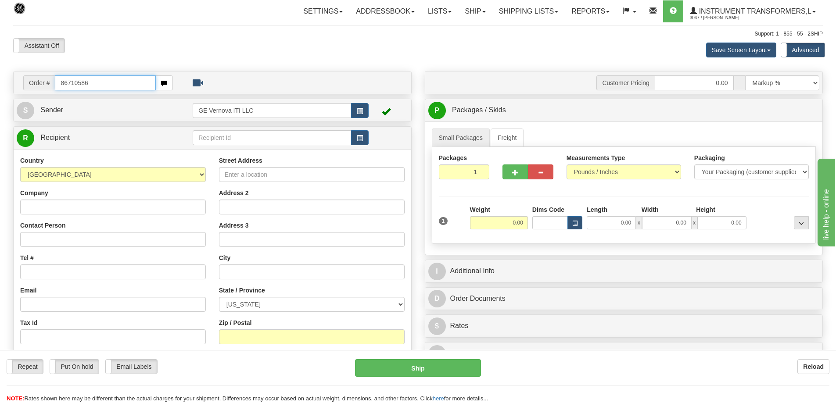
type input "86710586"
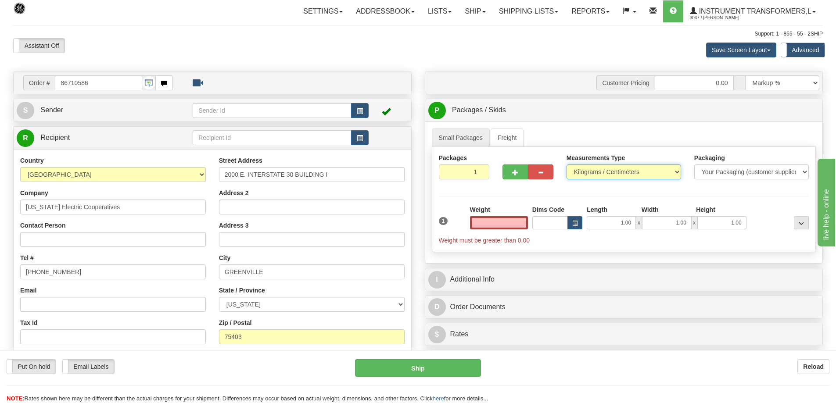
type input "0.00"
click at [581, 176] on select "Pounds / Inches Kilograms / Centimeters" at bounding box center [623, 172] width 115 height 15
select select "0"
click at [566, 165] on select "Pounds / Inches Kilograms / Centimeters" at bounding box center [623, 172] width 115 height 15
click at [509, 223] on input "0.00" at bounding box center [499, 222] width 58 height 13
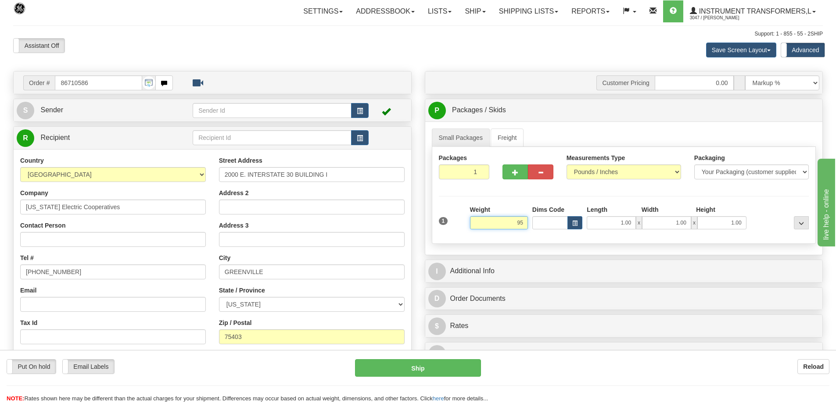
click button "Delete" at bounding box center [0, 0] width 0 height 0
type input "95.00"
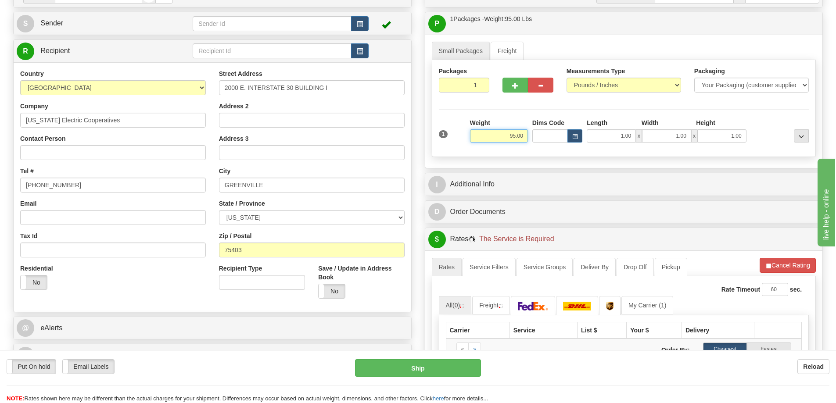
scroll to position [263, 0]
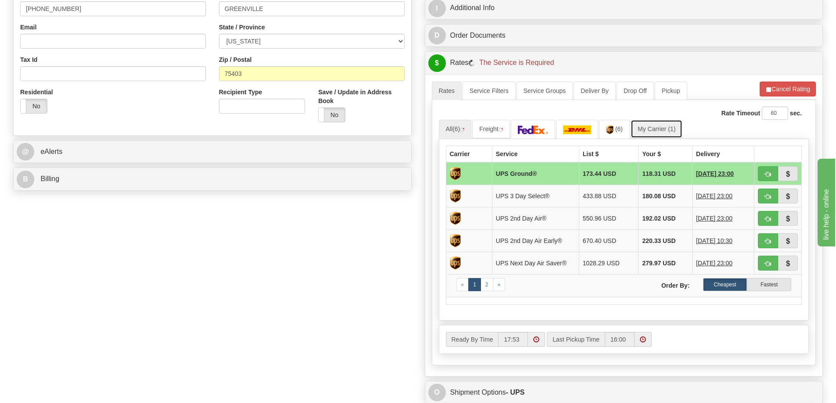
click at [665, 131] on link "My Carrier (1)" at bounding box center [656, 129] width 52 height 18
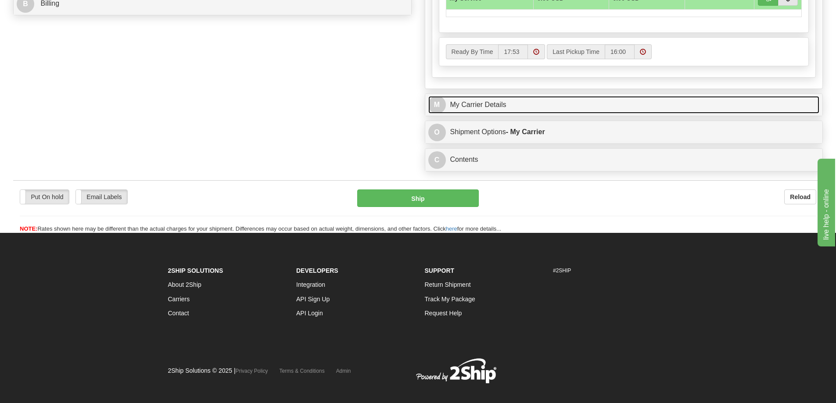
click at [552, 111] on link "M My Carrier Details" at bounding box center [623, 105] width 391 height 18
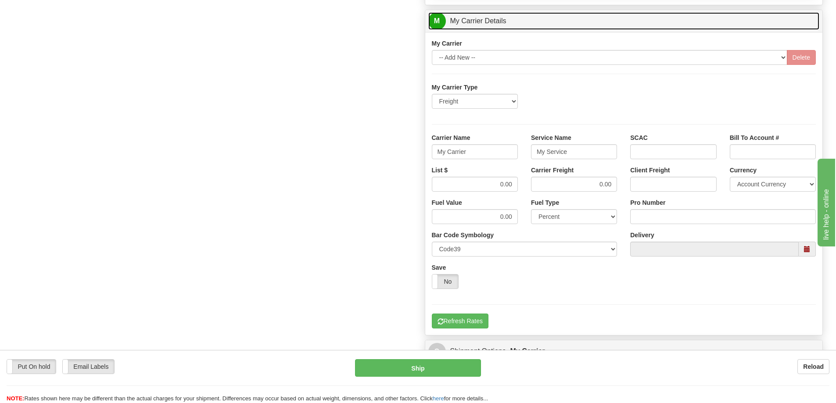
scroll to position [527, 0]
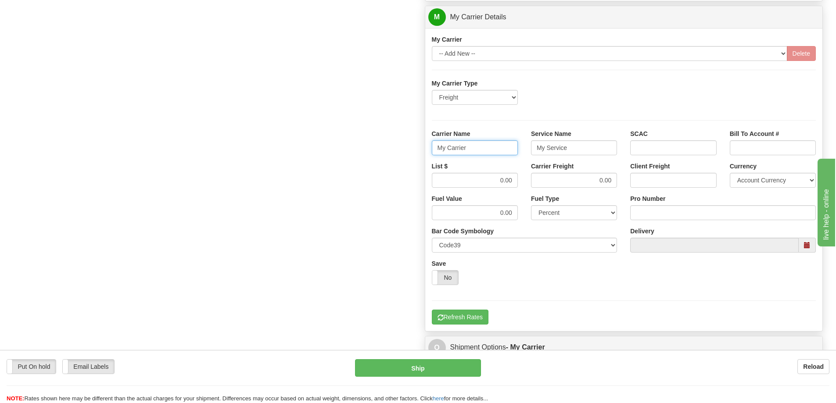
drag, startPoint x: 467, startPoint y: 149, endPoint x: 439, endPoint y: 156, distance: 28.4
click at [439, 156] on div "Carrier Name My Carrier" at bounding box center [474, 145] width 99 height 32
drag, startPoint x: 570, startPoint y: 149, endPoint x: 505, endPoint y: 158, distance: 65.5
click at [505, 158] on div "Carrier Name Service Name My Service SCAC Bill To Account #" at bounding box center [624, 145] width 398 height 32
drag, startPoint x: 499, startPoint y: 183, endPoint x: 516, endPoint y: 179, distance: 17.4
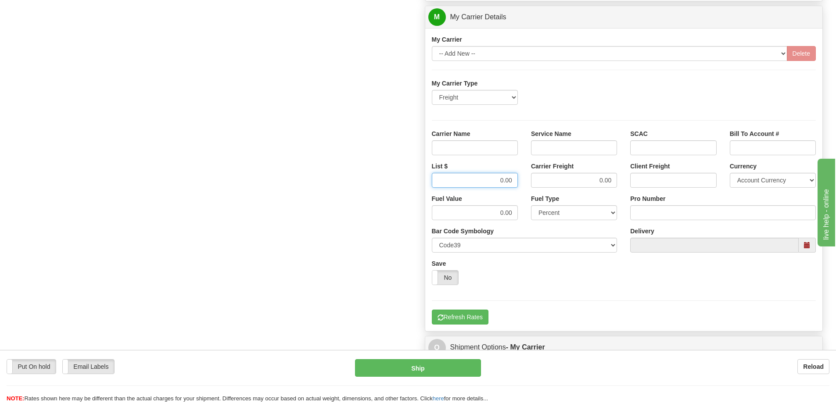
click at [516, 179] on input "0.00" at bounding box center [475, 180] width 86 height 15
drag, startPoint x: 597, startPoint y: 182, endPoint x: 626, endPoint y: 182, distance: 29.0
click at [626, 182] on div "List $ Carrier Freight 0.00 Client Freight Currency Account Currency ARN AWG AU…" at bounding box center [624, 178] width 398 height 32
click at [592, 149] on input "Service Name" at bounding box center [574, 147] width 86 height 15
type input "LTL"
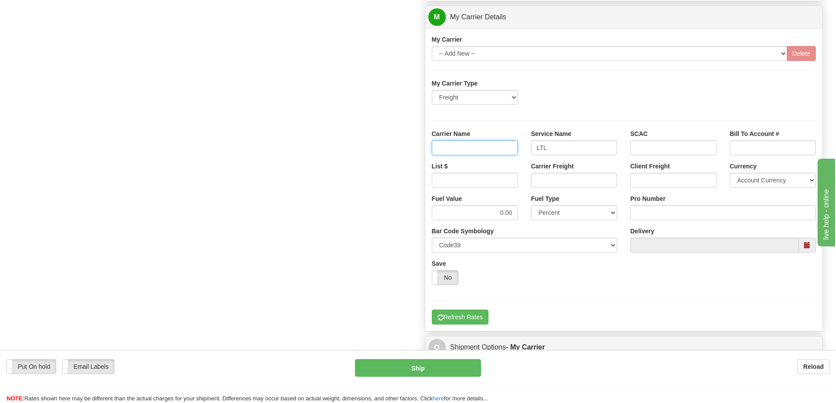
drag, startPoint x: 507, startPoint y: 145, endPoint x: 505, endPoint y: 155, distance: 10.9
click at [507, 145] on input "Carrier Name" at bounding box center [475, 147] width 86 height 15
type input "AVR"
click at [488, 181] on input "List $" at bounding box center [475, 180] width 86 height 15
type input "300"
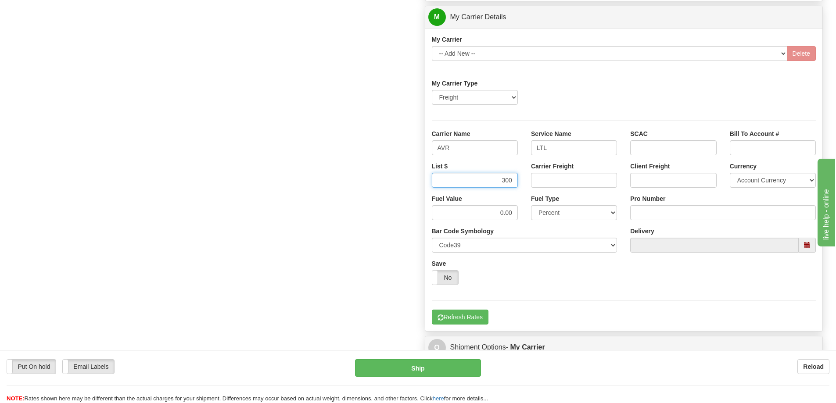
click button "Delete" at bounding box center [0, 0] width 0 height 0
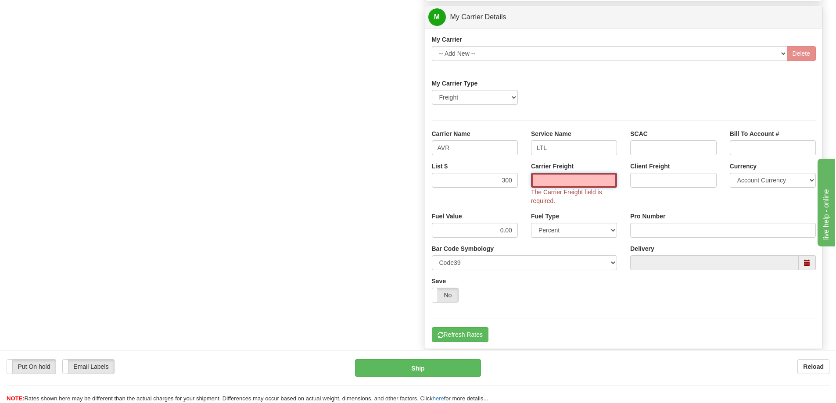
click at [537, 180] on input "Carrier Freight" at bounding box center [574, 180] width 86 height 15
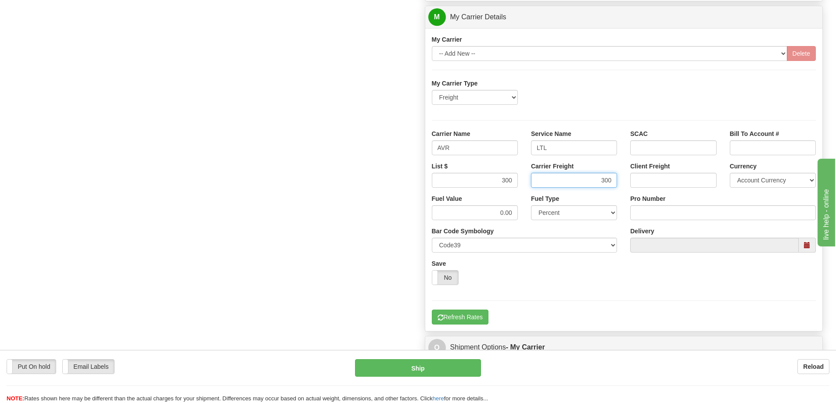
type input "300"
click at [652, 217] on input "Pro Number" at bounding box center [723, 212] width 186 height 15
type input "0760161610"
click at [467, 311] on button "Refresh Rates" at bounding box center [460, 317] width 57 height 15
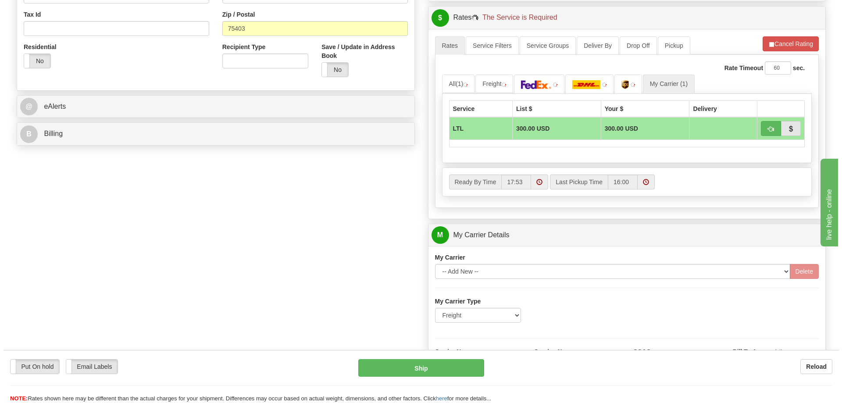
scroll to position [307, 0]
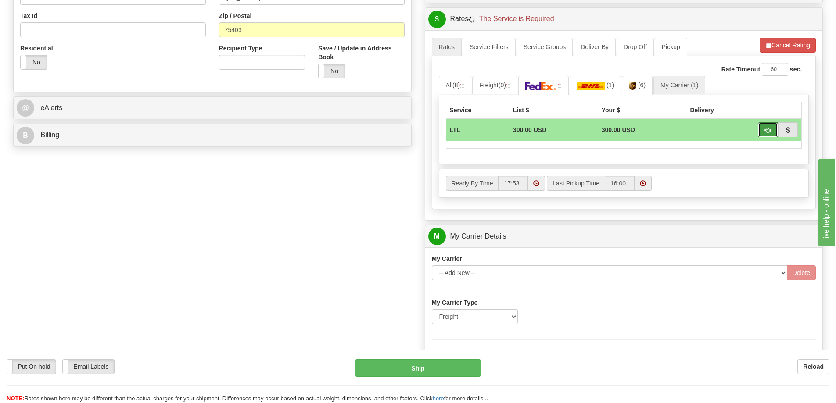
click at [769, 135] on button "button" at bounding box center [768, 129] width 20 height 15
type input "00"
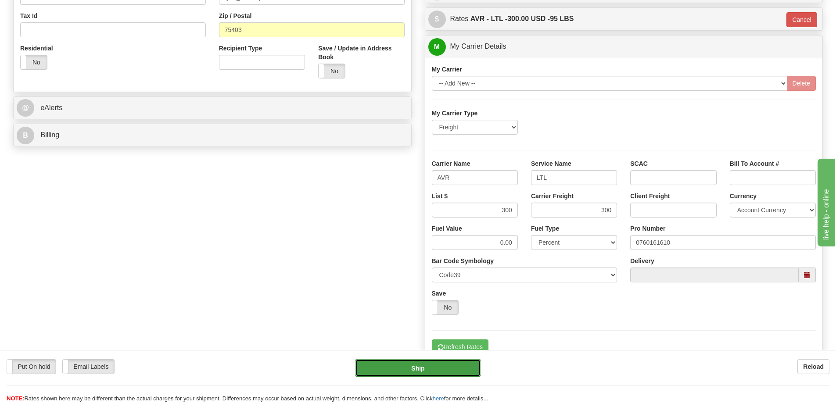
click at [414, 364] on button "Ship" at bounding box center [418, 368] width 126 height 18
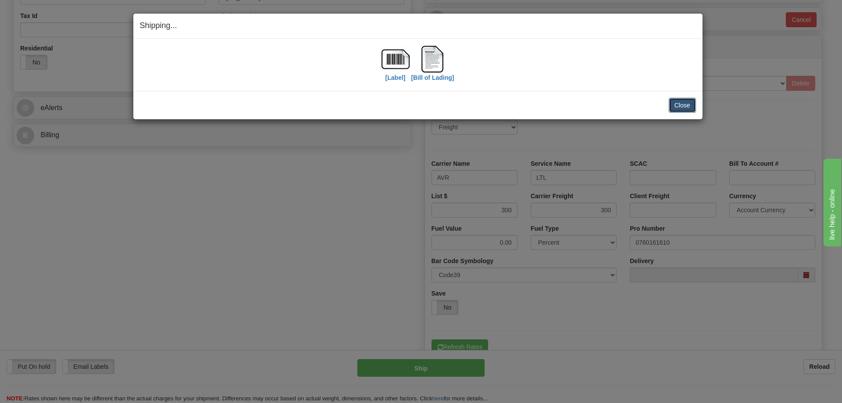
click at [695, 105] on button "Close" at bounding box center [682, 105] width 27 height 15
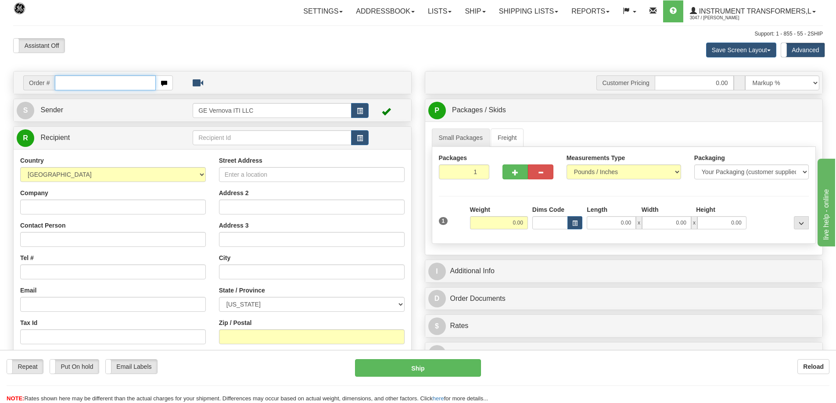
click at [75, 86] on input "text" at bounding box center [105, 82] width 101 height 15
type input "86710579"
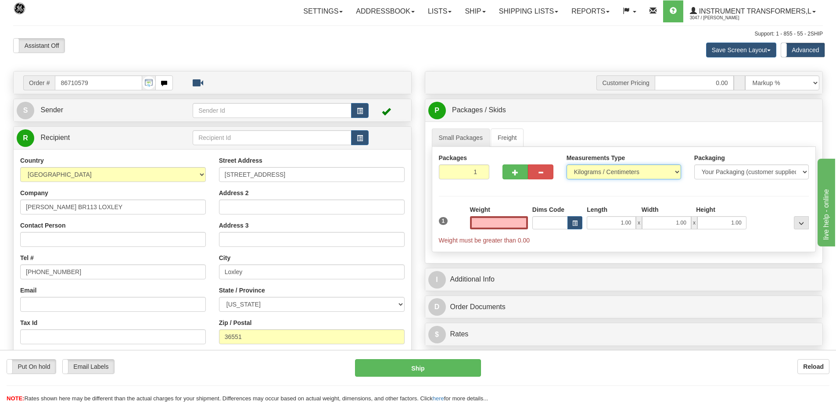
type input "0.00"
click at [601, 176] on select "Pounds / Inches Kilograms / Centimeters" at bounding box center [623, 172] width 115 height 15
select select "0"
click at [566, 165] on select "Pounds / Inches Kilograms / Centimeters" at bounding box center [623, 172] width 115 height 15
click at [491, 223] on input "0.00" at bounding box center [499, 222] width 58 height 13
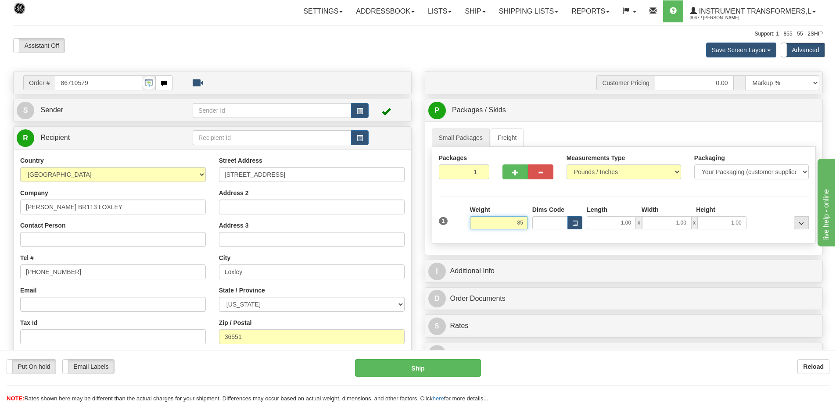
click button "Delete" at bounding box center [0, 0] width 0 height 0
type input "85.00"
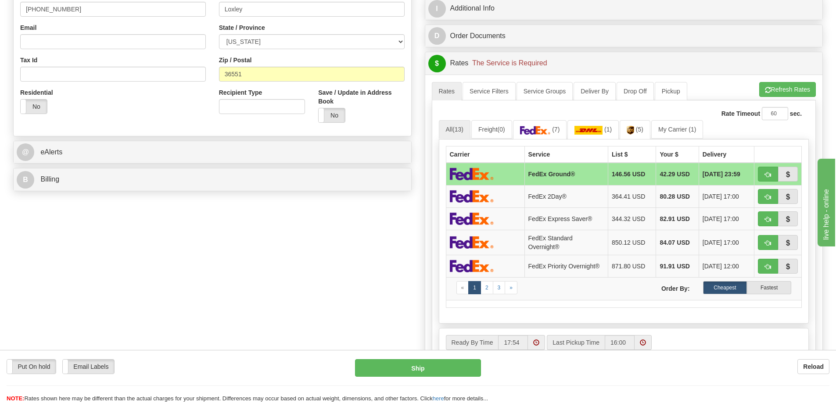
scroll to position [263, 0]
click at [666, 134] on link "My Carrier (1)" at bounding box center [677, 129] width 52 height 18
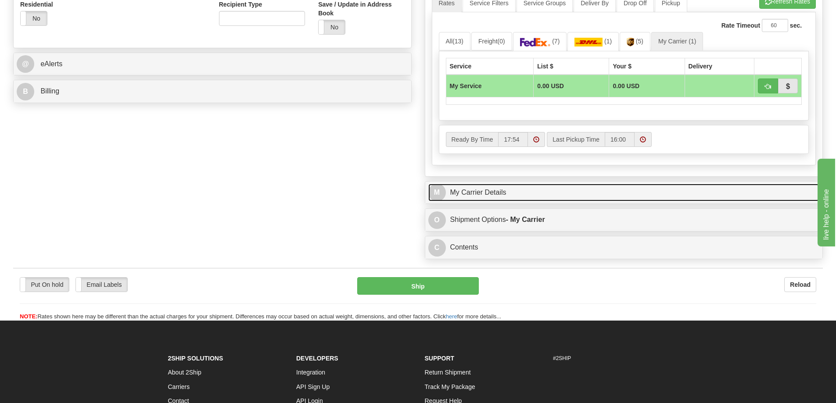
click at [517, 195] on link "M My Carrier Details" at bounding box center [623, 193] width 391 height 18
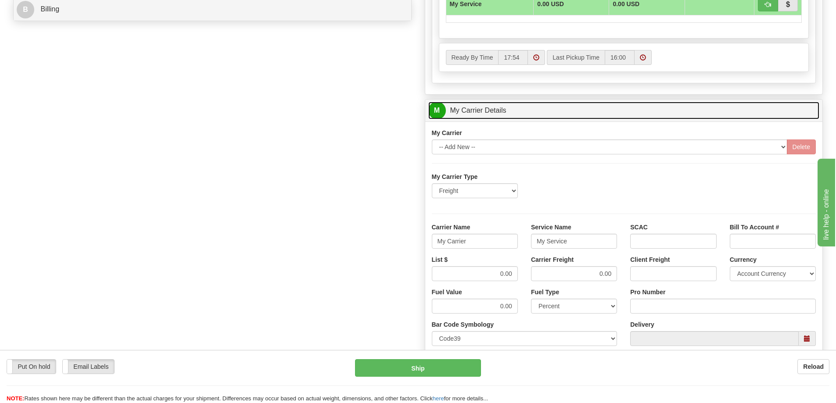
scroll to position [439, 0]
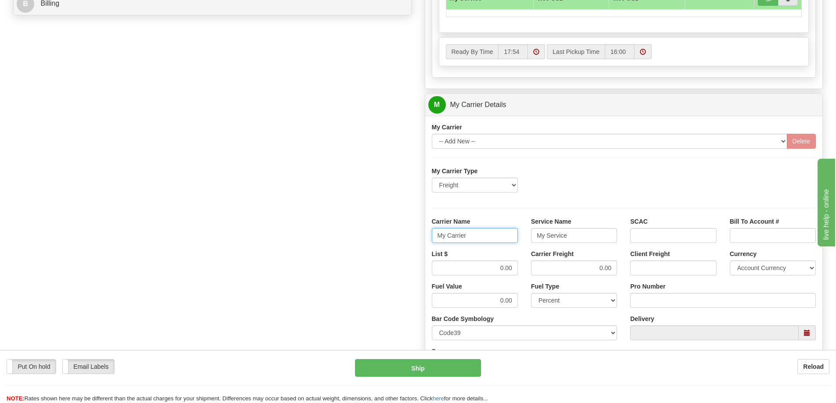
drag, startPoint x: 483, startPoint y: 243, endPoint x: 430, endPoint y: 247, distance: 53.3
click at [430, 247] on div "Carrier Name My Carrier" at bounding box center [474, 233] width 99 height 32
drag, startPoint x: 567, startPoint y: 235, endPoint x: 520, endPoint y: 235, distance: 47.4
click at [520, 235] on div "Carrier Name Service Name My Service SCAC Bill To Account #" at bounding box center [624, 233] width 398 height 32
drag, startPoint x: 495, startPoint y: 265, endPoint x: 527, endPoint y: 268, distance: 32.1
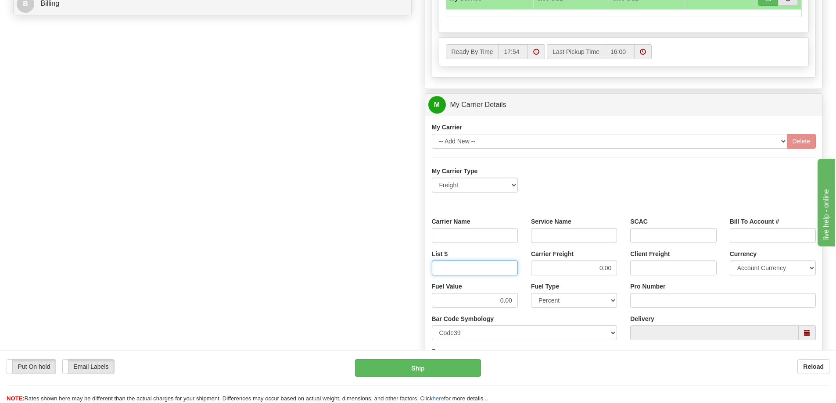
click at [524, 268] on div "List $ Carrier Freight 0.00 Client Freight Currency Account Currency ARN AWG AU…" at bounding box center [624, 266] width 398 height 32
drag, startPoint x: 587, startPoint y: 263, endPoint x: 614, endPoint y: 269, distance: 27.8
click at [614, 269] on input "Carrier Freight" at bounding box center [574, 268] width 86 height 15
click at [594, 235] on input "Service Name" at bounding box center [574, 235] width 86 height 15
type input "LTL"
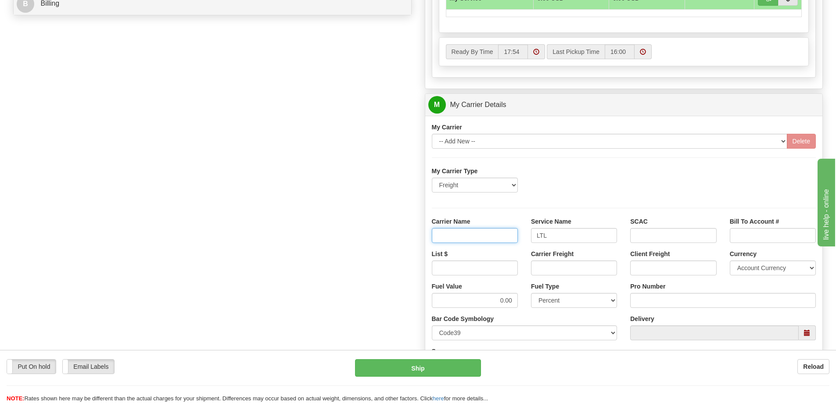
drag, startPoint x: 478, startPoint y: 237, endPoint x: 483, endPoint y: 244, distance: 7.8
click at [478, 237] on input "Carrier Name" at bounding box center [475, 235] width 86 height 15
type input "AVR"
click at [483, 265] on input "List $" at bounding box center [475, 268] width 86 height 15
type input "300"
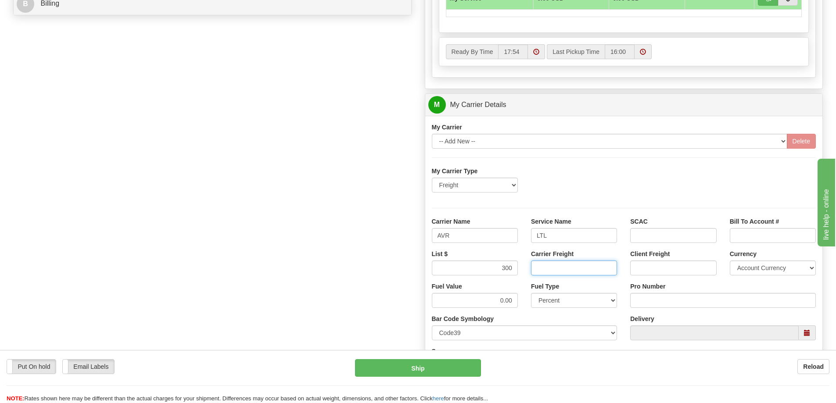
click at [574, 270] on input "Carrier Freight" at bounding box center [574, 268] width 86 height 15
type input "300"
click at [648, 301] on input "Pro Number" at bounding box center [723, 300] width 186 height 15
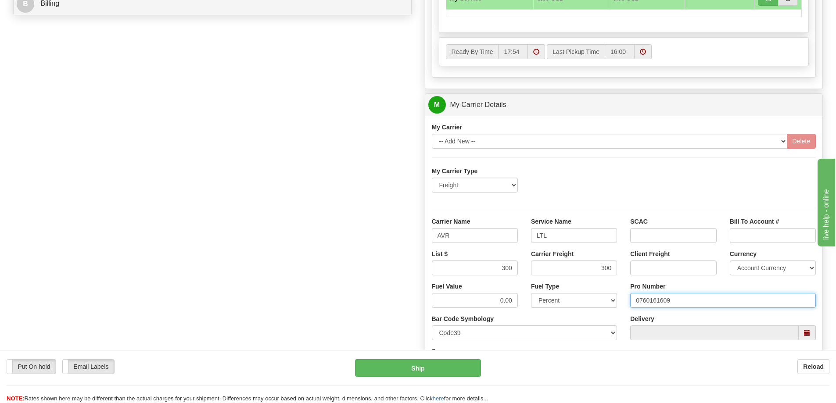
type input "0760161609"
click button "Delete" at bounding box center [0, 0] width 0 height 0
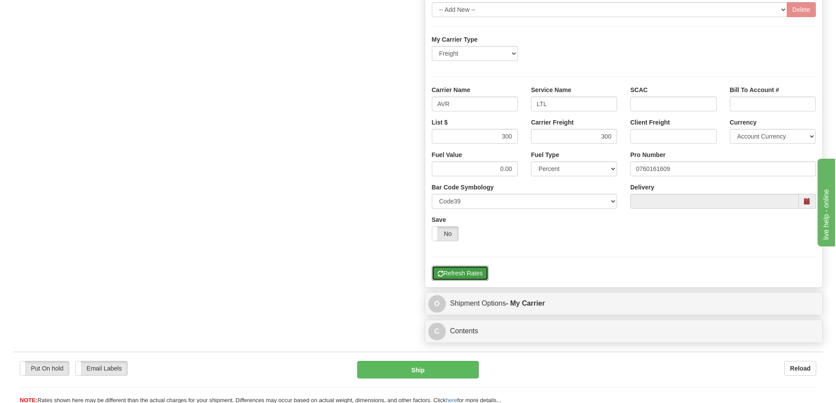
click at [465, 275] on button "Refresh Rates" at bounding box center [460, 273] width 57 height 15
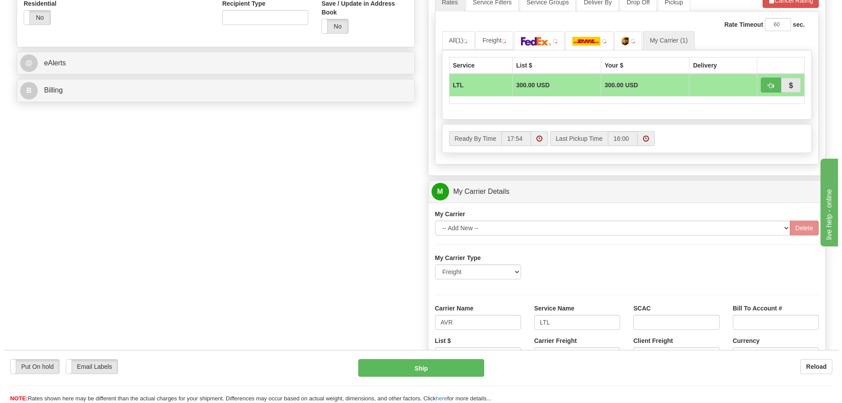
scroll to position [351, 0]
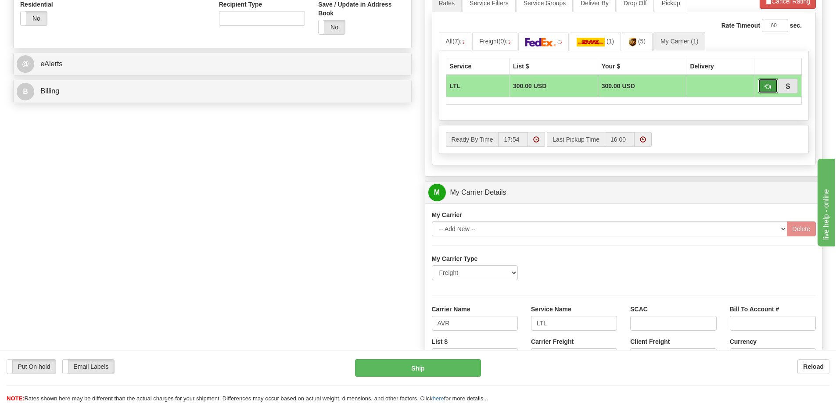
click at [771, 86] on button "button" at bounding box center [768, 86] width 20 height 15
click at [768, 84] on span "button" at bounding box center [768, 87] width 6 height 6
type input "00"
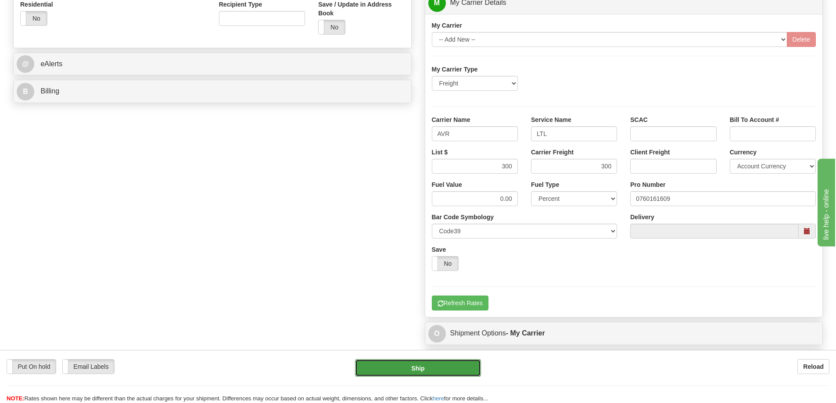
click at [419, 374] on button "Ship" at bounding box center [418, 368] width 126 height 18
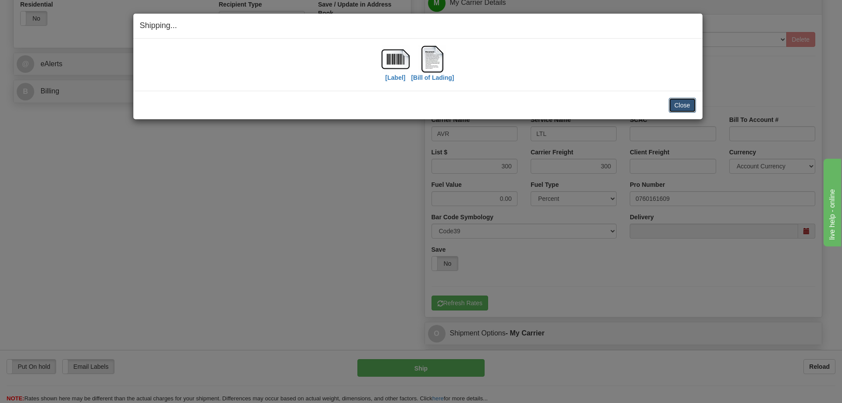
click at [685, 106] on button "Close" at bounding box center [682, 105] width 27 height 15
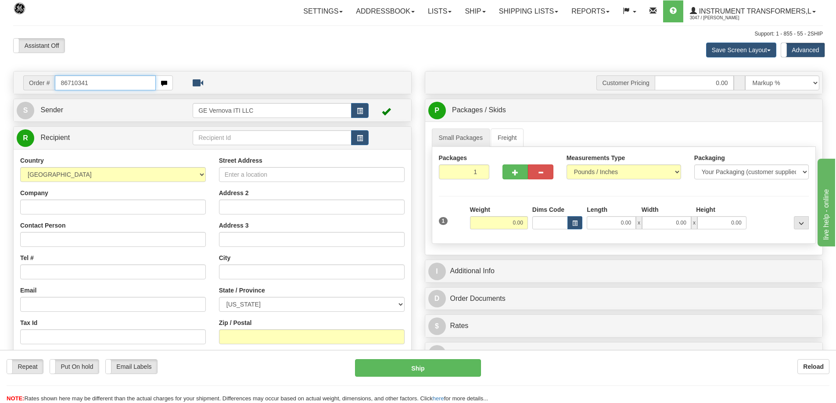
type input "86710341"
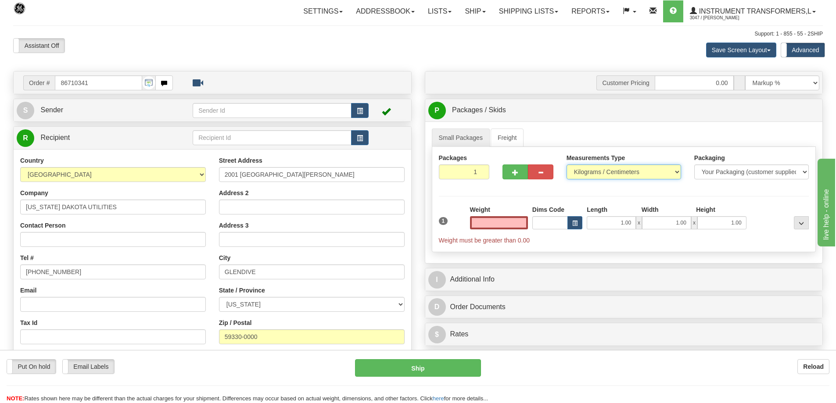
type input "0.00"
click at [669, 172] on select "Pounds / Inches Kilograms / Centimeters" at bounding box center [623, 172] width 115 height 15
select select "0"
click at [566, 165] on select "Pounds / Inches Kilograms / Centimeters" at bounding box center [623, 172] width 115 height 15
click at [503, 224] on input "0.00" at bounding box center [499, 222] width 58 height 13
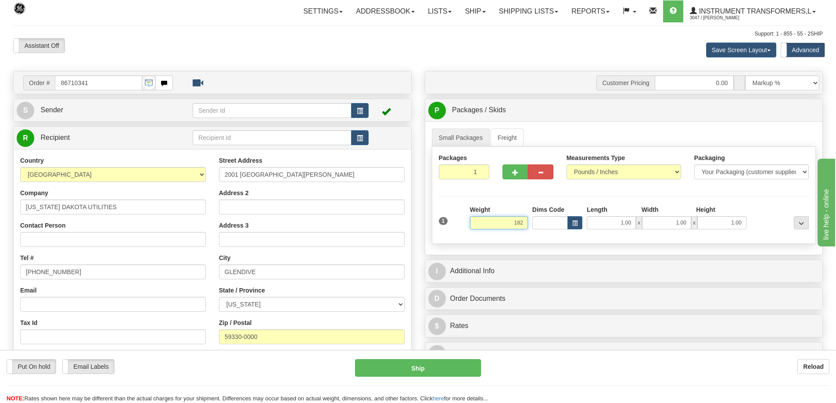
click button "Delete" at bounding box center [0, 0] width 0 height 0
type input "182.00"
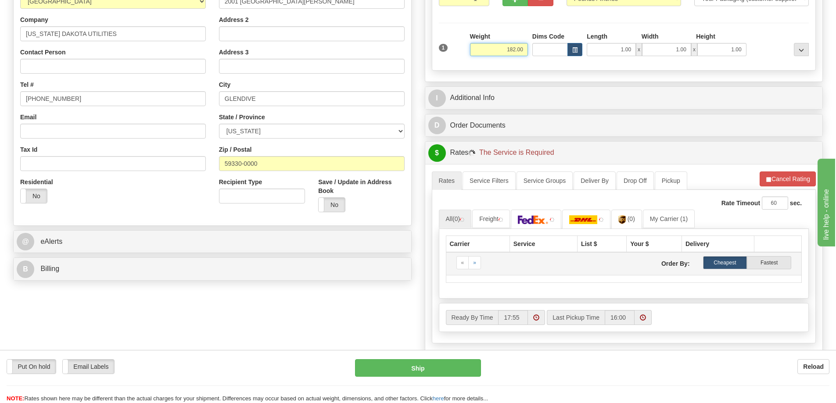
scroll to position [176, 0]
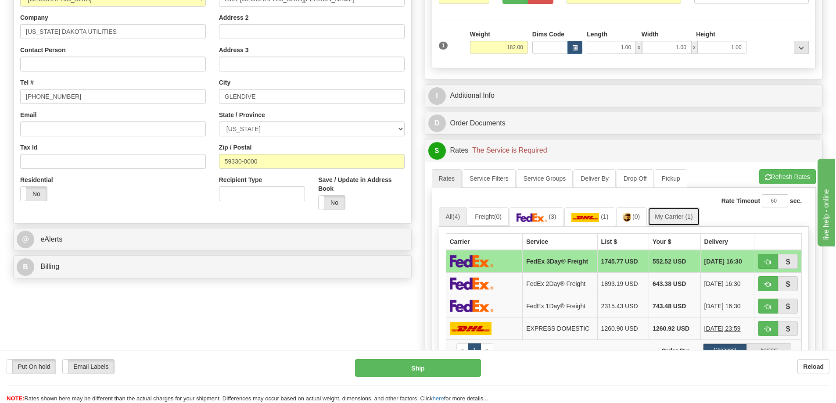
click at [685, 220] on link "My Carrier (1)" at bounding box center [674, 217] width 52 height 18
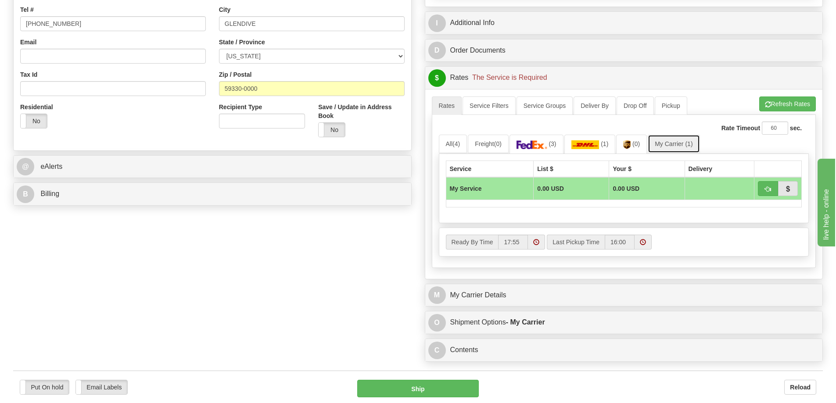
scroll to position [351, 0]
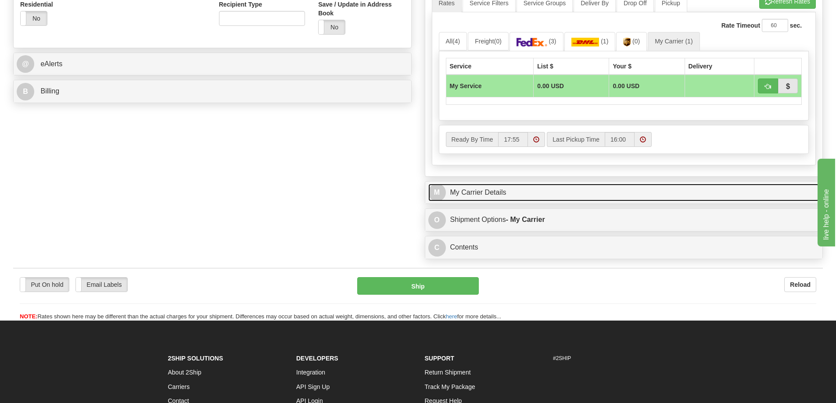
click at [520, 194] on link "M My Carrier Details" at bounding box center [623, 193] width 391 height 18
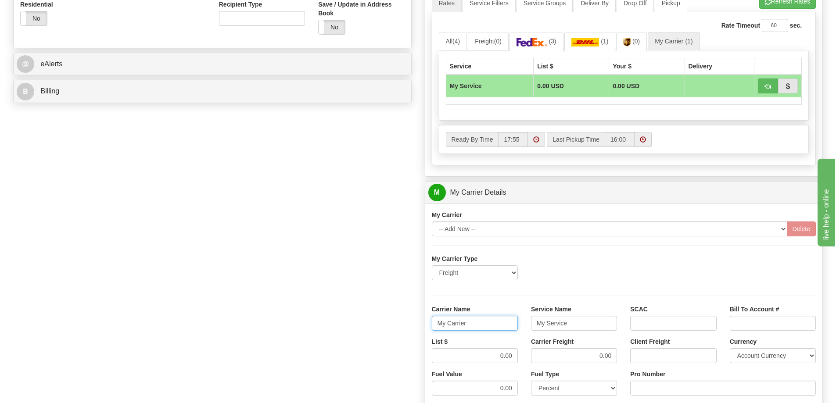
drag, startPoint x: 479, startPoint y: 321, endPoint x: 421, endPoint y: 331, distance: 58.4
click at [421, 331] on div "Customer Pricing 0.00 Markup % Discount % Flat Amount Per Pound Flat Amount Mar…" at bounding box center [624, 143] width 412 height 847
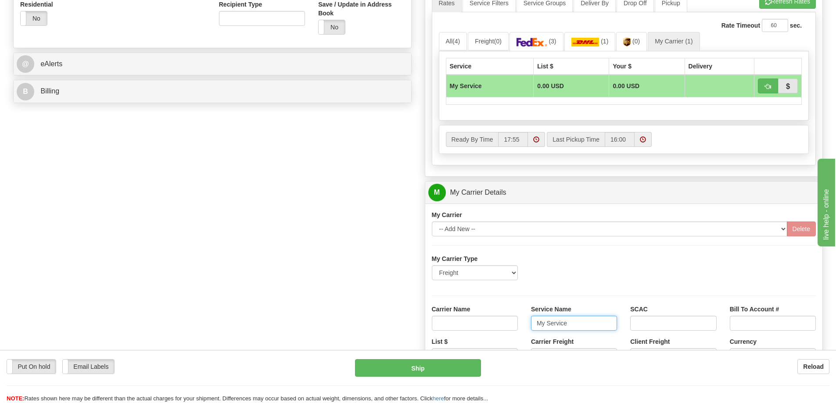
drag, startPoint x: 561, startPoint y: 321, endPoint x: 501, endPoint y: 327, distance: 60.0
click at [501, 327] on div "Carrier Name Service Name My Service SCAC Bill To Account #" at bounding box center [624, 321] width 398 height 32
type input "ce"
drag, startPoint x: 566, startPoint y: 325, endPoint x: 533, endPoint y: 331, distance: 33.5
click at [533, 331] on div "Service Name ce" at bounding box center [573, 321] width 99 height 32
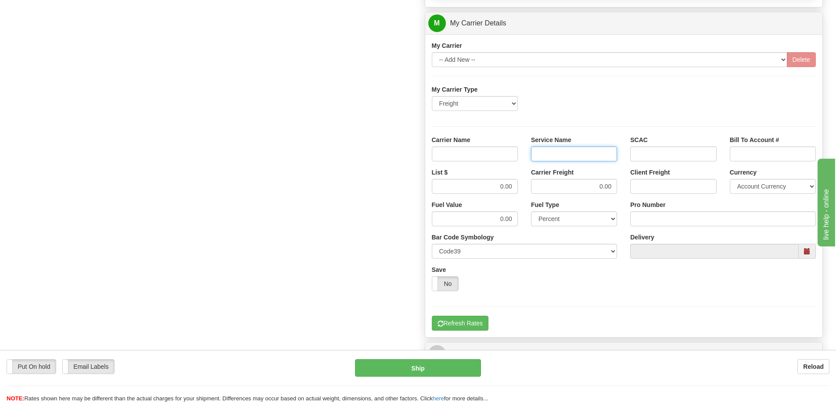
scroll to position [527, 0]
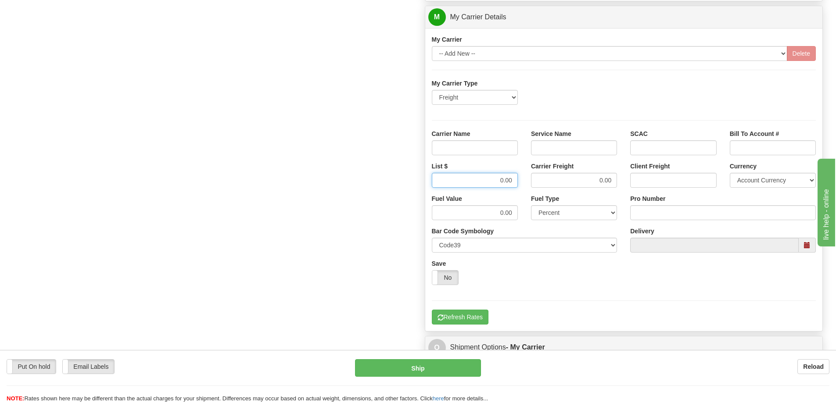
drag, startPoint x: 489, startPoint y: 179, endPoint x: 521, endPoint y: 184, distance: 32.5
click at [521, 184] on div "List $ 0.00" at bounding box center [474, 178] width 99 height 32
drag, startPoint x: 599, startPoint y: 181, endPoint x: 639, endPoint y: 183, distance: 40.0
click at [639, 183] on div "List $ Carrier Freight 0.00 Client Freight Currency Account Currency ARN AWG AU…" at bounding box center [624, 178] width 398 height 32
click at [599, 150] on input "Service Name" at bounding box center [574, 147] width 86 height 15
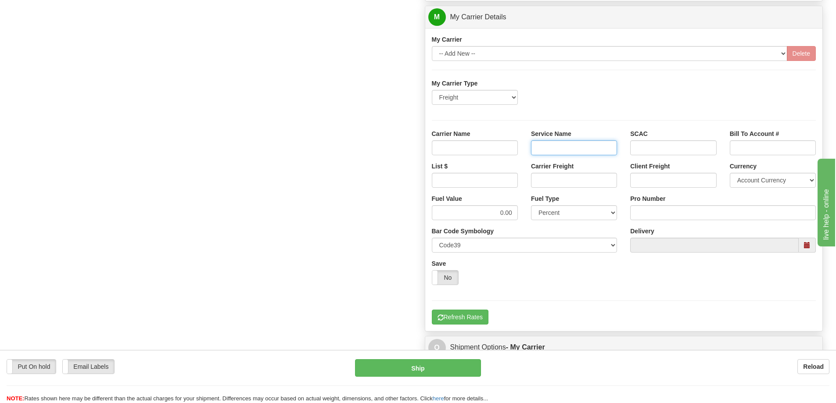
type input "LTL"
click at [485, 147] on input "Carrier Name" at bounding box center [475, 147] width 86 height 15
type input "AVR"
click at [484, 177] on input "List $" at bounding box center [475, 180] width 86 height 15
type input "300"
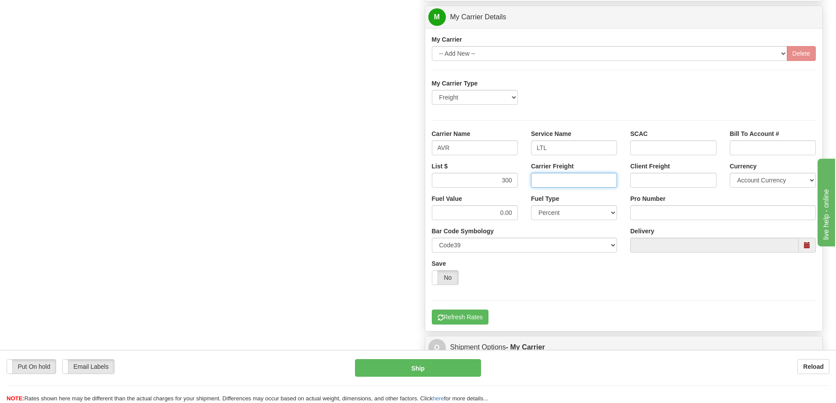
click at [553, 181] on input "Carrier Freight" at bounding box center [574, 180] width 86 height 15
type input "300"
click at [646, 212] on input "Pro Number" at bounding box center [723, 212] width 186 height 15
type input "251-263751"
click button "Delete" at bounding box center [0, 0] width 0 height 0
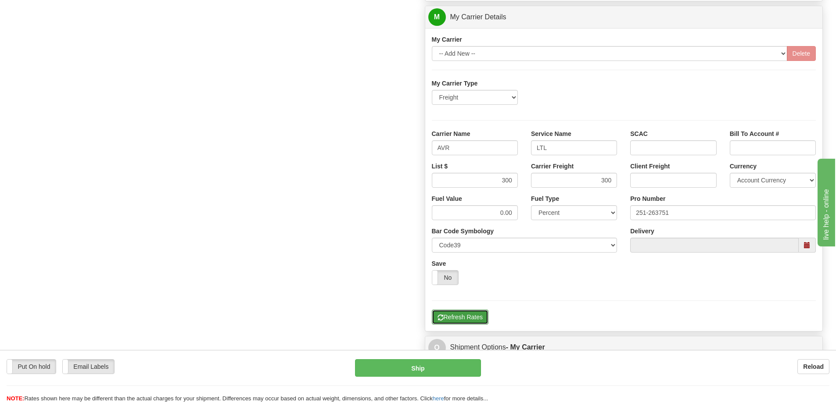
click at [471, 320] on button "Refresh Rates" at bounding box center [460, 317] width 57 height 15
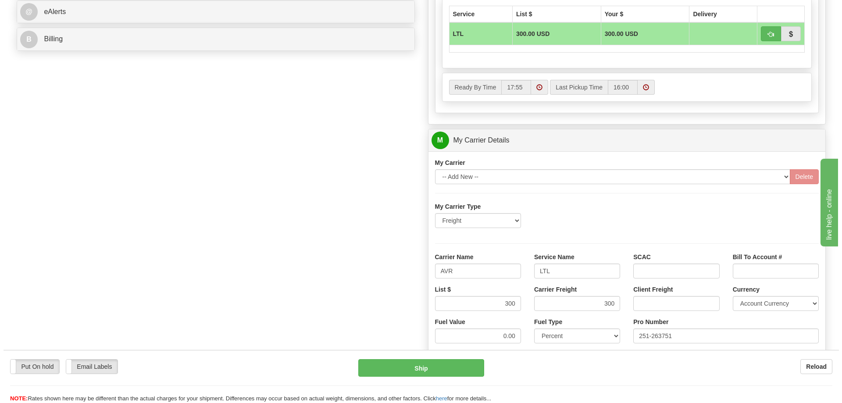
scroll to position [395, 0]
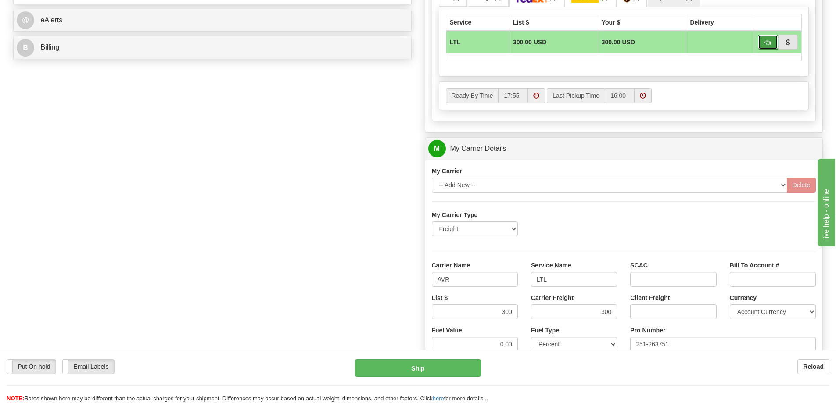
click at [763, 44] on button "button" at bounding box center [768, 42] width 20 height 15
type input "00"
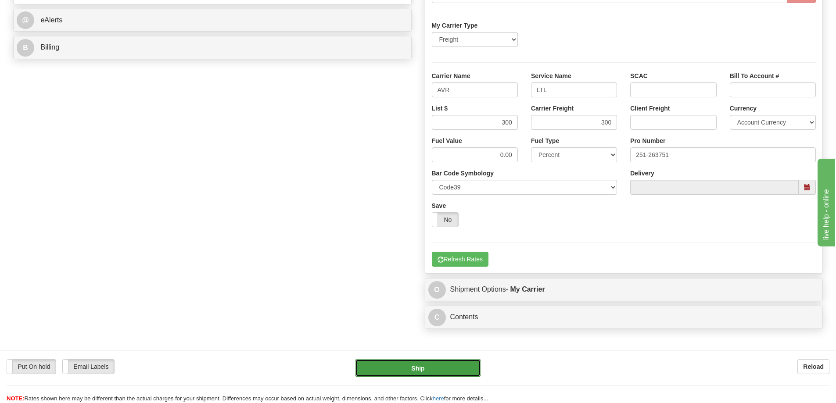
click at [430, 371] on button "Ship" at bounding box center [418, 368] width 126 height 18
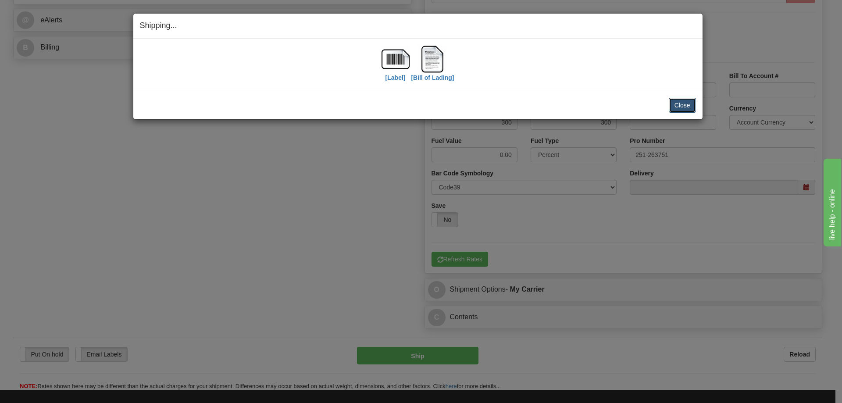
click at [679, 111] on button "Close" at bounding box center [682, 105] width 27 height 15
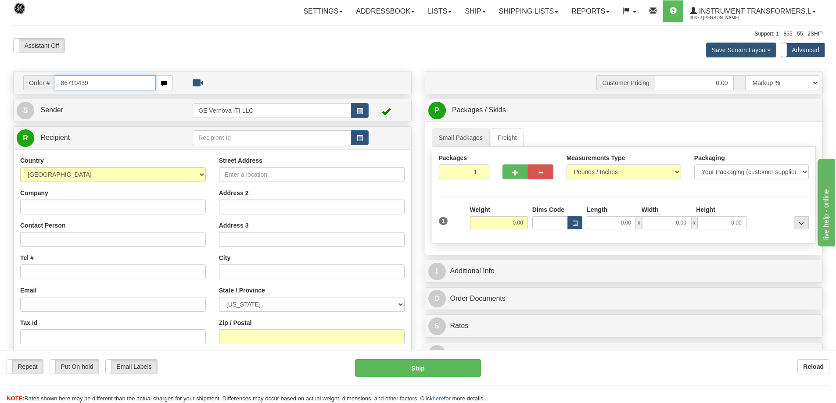
type input "86710439"
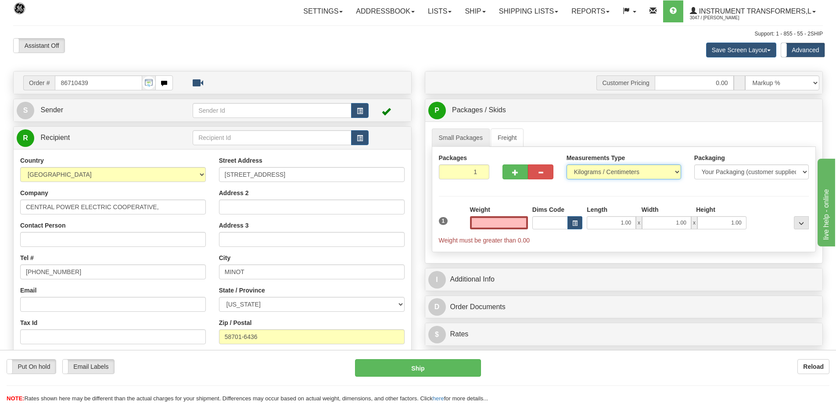
type input "0.00"
click at [613, 170] on select "Pounds / Inches Kilograms / Centimeters" at bounding box center [623, 172] width 115 height 15
select select "0"
click at [566, 165] on select "Pounds / Inches Kilograms / Centimeters" at bounding box center [623, 172] width 115 height 15
click at [503, 223] on input "0.00" at bounding box center [499, 222] width 58 height 13
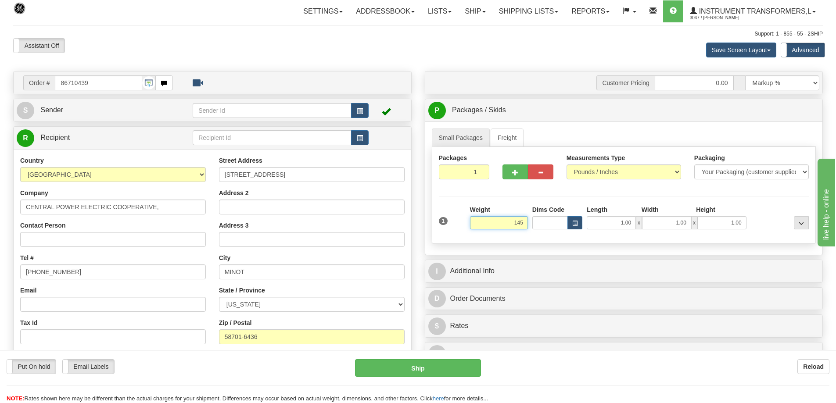
click button "Delete" at bounding box center [0, 0] width 0 height 0
type input "145.00"
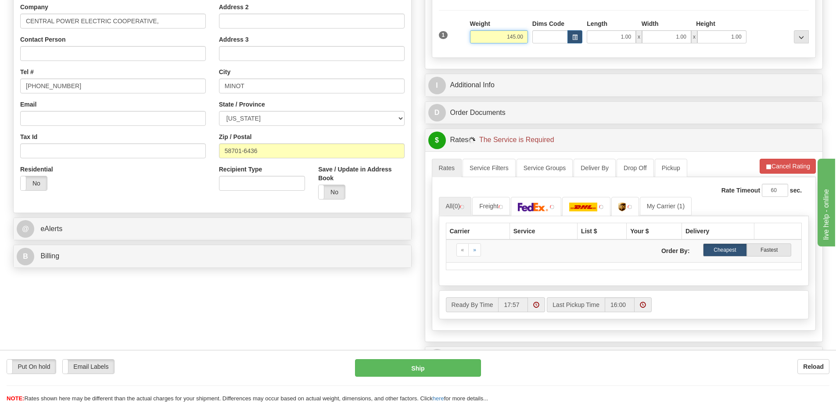
scroll to position [219, 0]
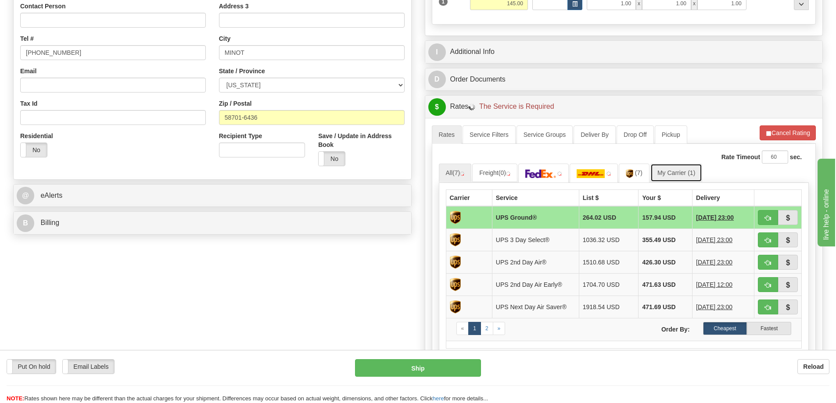
click at [678, 176] on link "My Carrier (1)" at bounding box center [676, 173] width 52 height 18
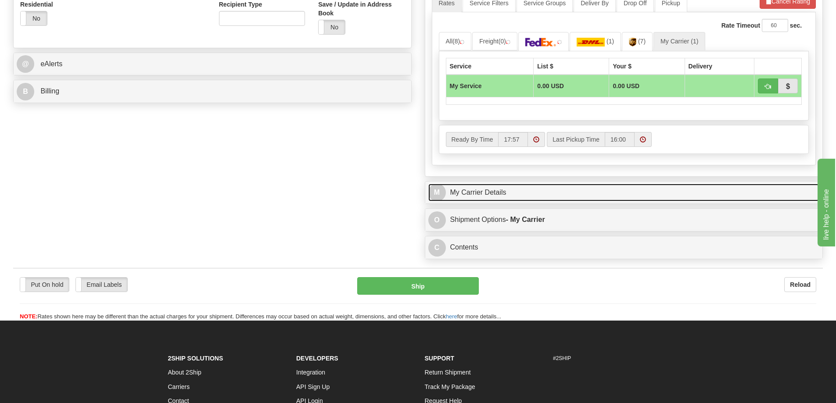
click at [566, 193] on link "M My Carrier Details" at bounding box center [623, 193] width 391 height 18
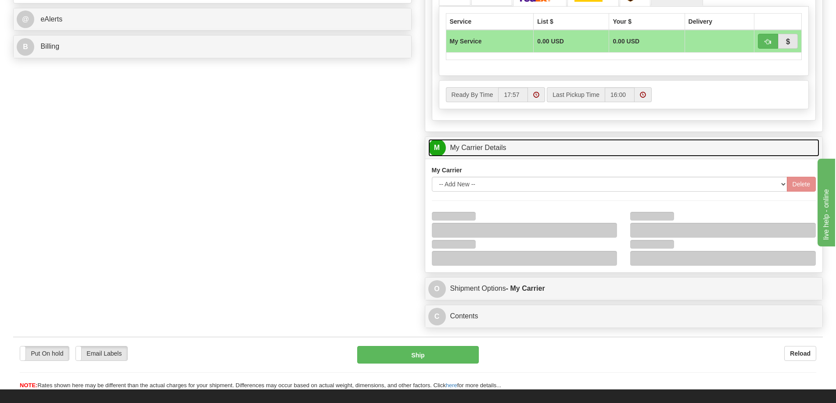
scroll to position [439, 0]
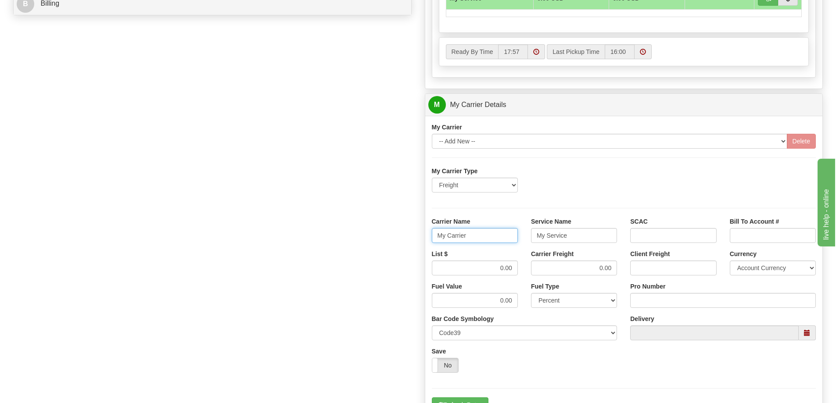
drag, startPoint x: 473, startPoint y: 235, endPoint x: 408, endPoint y: 242, distance: 66.2
click at [408, 240] on div "Order # 86710439 S Sender" at bounding box center [418, 55] width 823 height 847
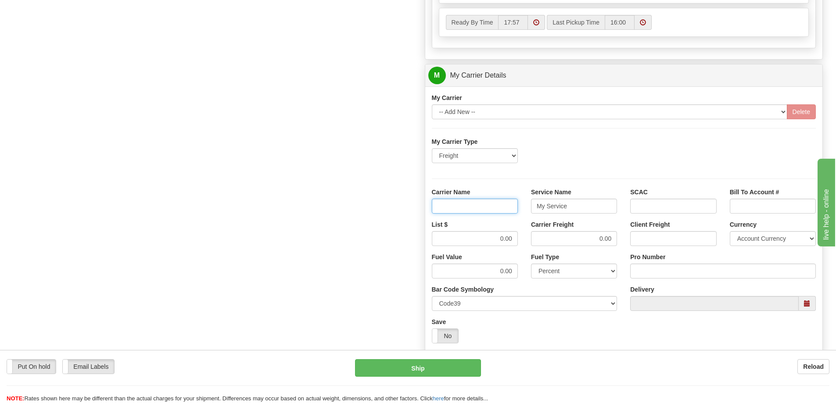
scroll to position [483, 0]
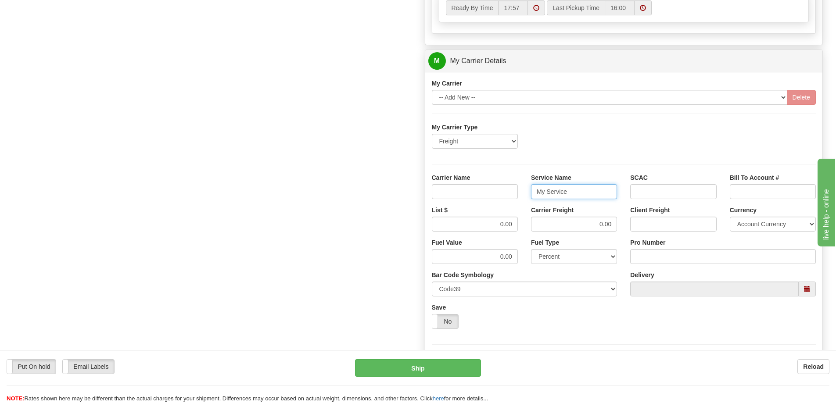
drag, startPoint x: 566, startPoint y: 192, endPoint x: 528, endPoint y: 196, distance: 38.9
click at [528, 196] on div "Service Name My Service" at bounding box center [573, 189] width 99 height 32
drag, startPoint x: 493, startPoint y: 224, endPoint x: 517, endPoint y: 224, distance: 24.1
click at [517, 224] on input "0.00" at bounding box center [475, 224] width 86 height 15
drag, startPoint x: 594, startPoint y: 221, endPoint x: 616, endPoint y: 223, distance: 21.6
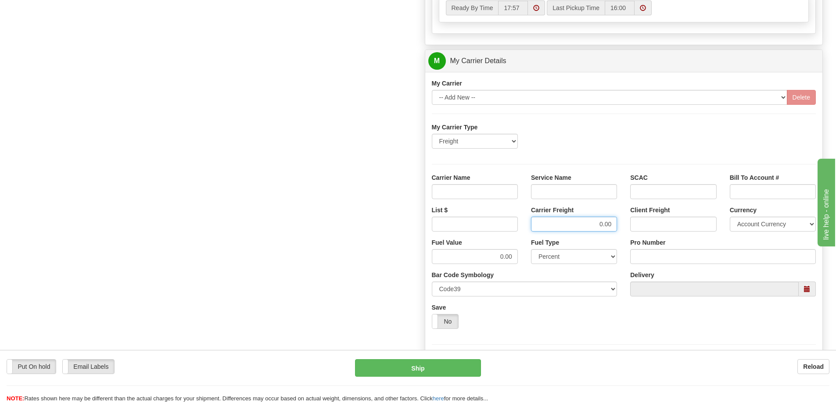
click at [616, 223] on input "0.00" at bounding box center [574, 224] width 86 height 15
click at [581, 189] on input "Service Name" at bounding box center [574, 191] width 86 height 15
type input "LTL"
drag, startPoint x: 512, startPoint y: 193, endPoint x: 511, endPoint y: 199, distance: 6.2
click at [512, 193] on input "Carrier Name" at bounding box center [475, 191] width 86 height 15
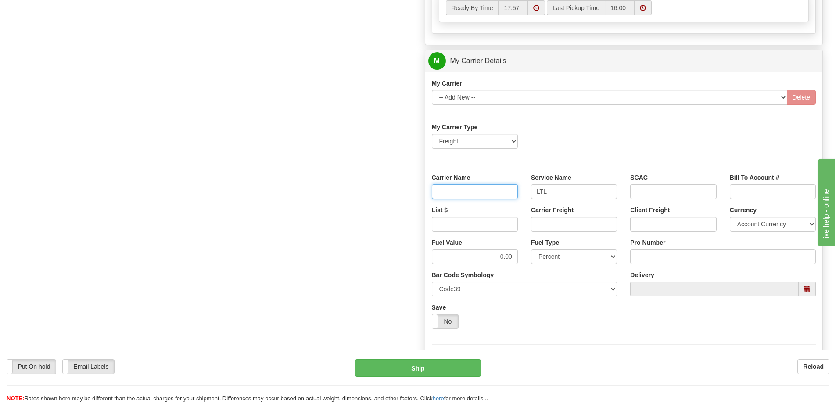
type input "AVR"
click at [481, 223] on input "List $" at bounding box center [475, 224] width 86 height 15
type input "300"
click at [567, 226] on input "Carrier Freight" at bounding box center [574, 224] width 86 height 15
type input "300"
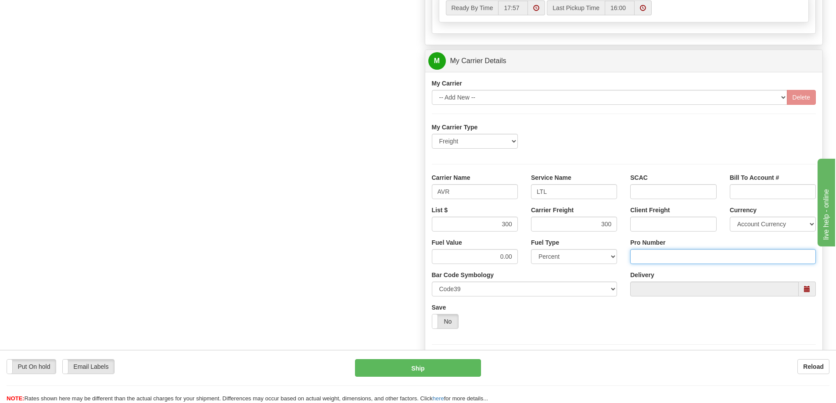
click at [639, 256] on input "Pro Number" at bounding box center [723, 256] width 186 height 15
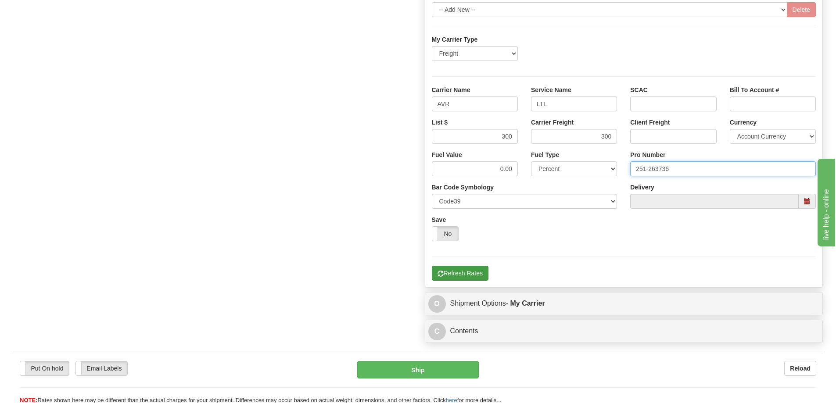
type input "251-263736"
click at [462, 275] on button "Refresh Rates" at bounding box center [460, 273] width 57 height 15
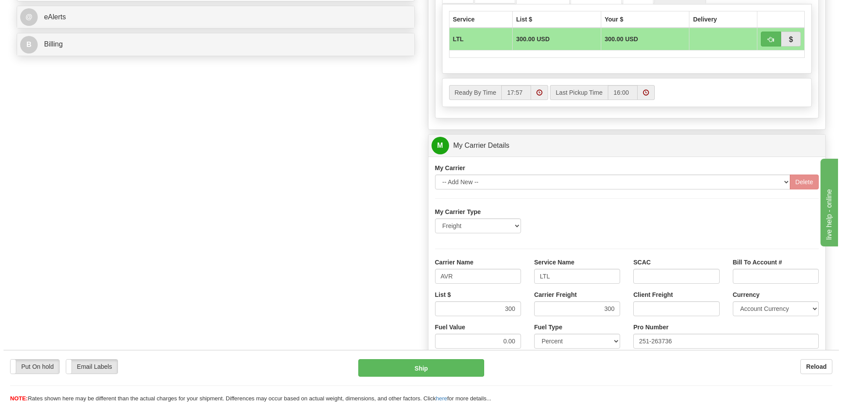
scroll to position [395, 0]
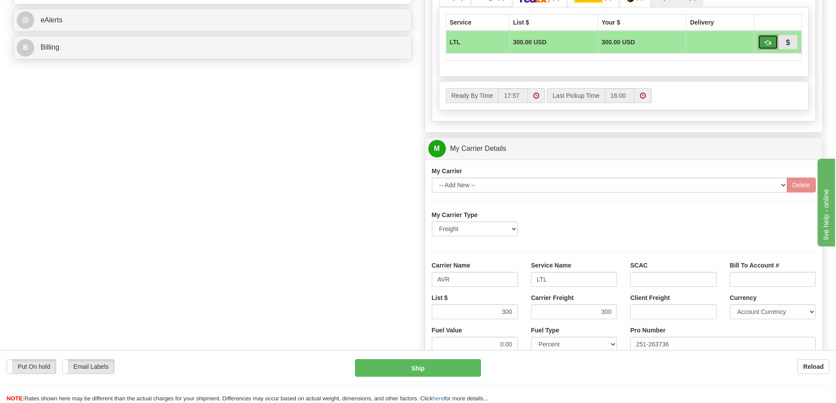
click at [775, 40] on button "button" at bounding box center [768, 42] width 20 height 15
type input "00"
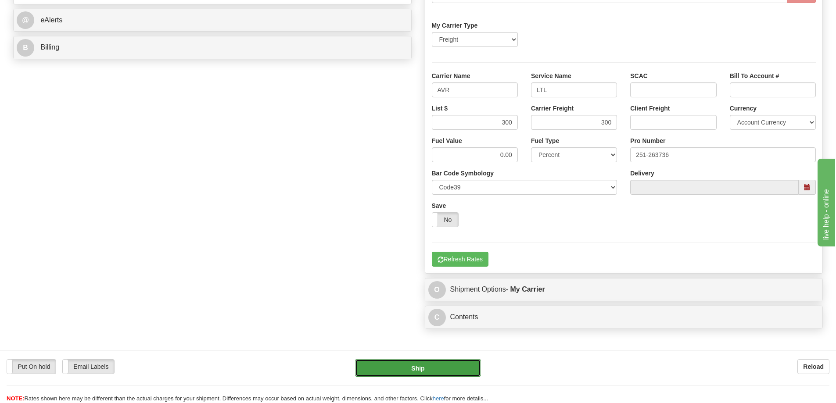
click at [421, 367] on button "Ship" at bounding box center [418, 368] width 126 height 18
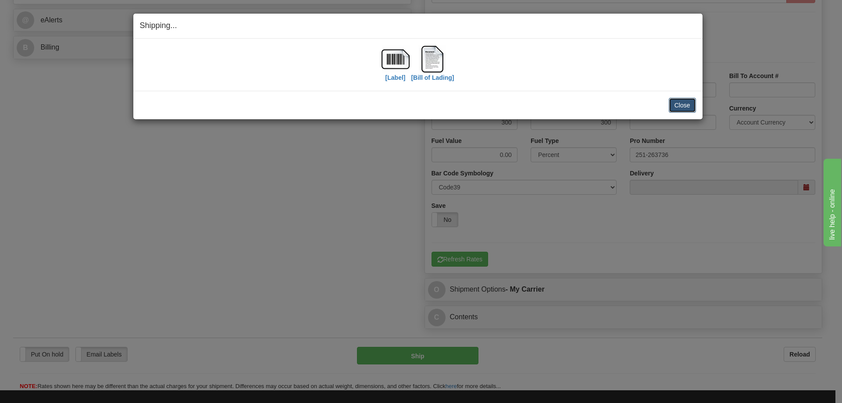
click at [683, 105] on button "Close" at bounding box center [682, 105] width 27 height 15
click at [684, 100] on button "Close" at bounding box center [682, 105] width 27 height 15
